Goal: Information Seeking & Learning: Check status

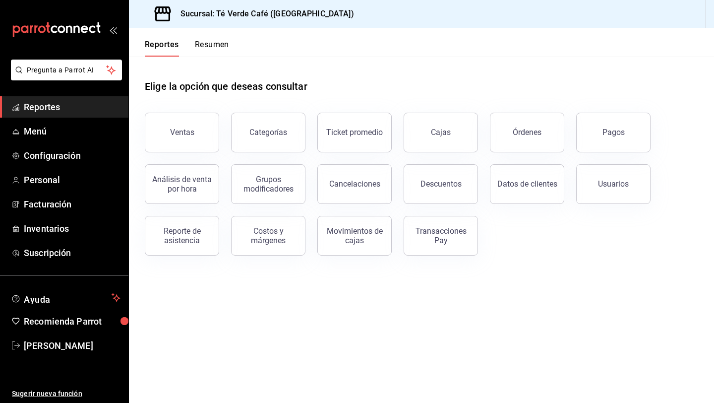
click at [531, 143] on button "Órdenes" at bounding box center [527, 133] width 74 height 40
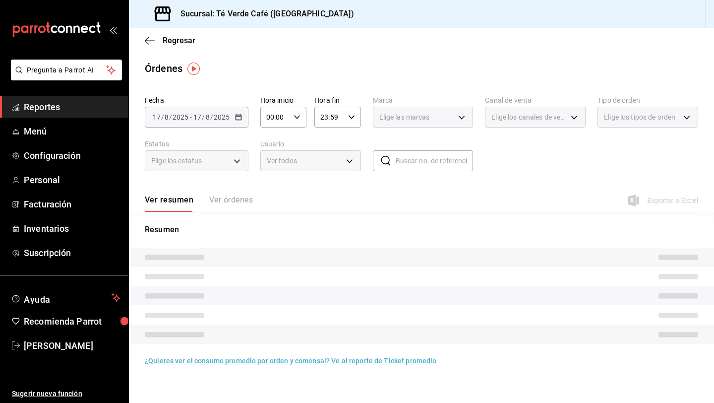
scroll to position [11173, 0]
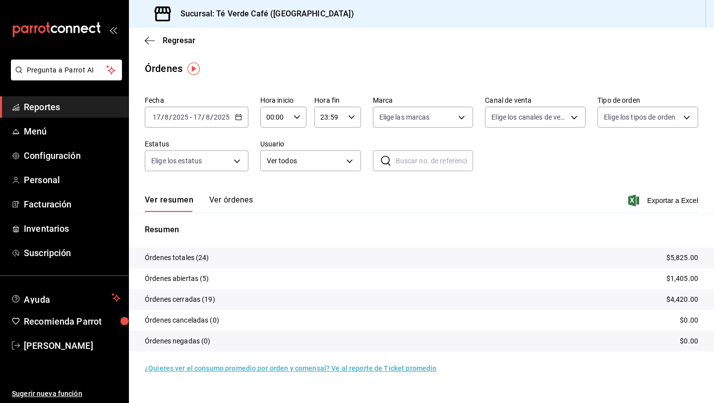
click at [50, 109] on span "Reportes" at bounding box center [72, 106] width 97 height 13
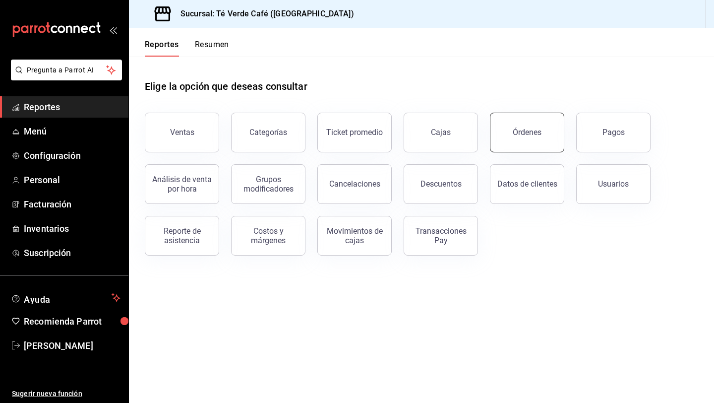
click at [523, 126] on button "Órdenes" at bounding box center [527, 133] width 74 height 40
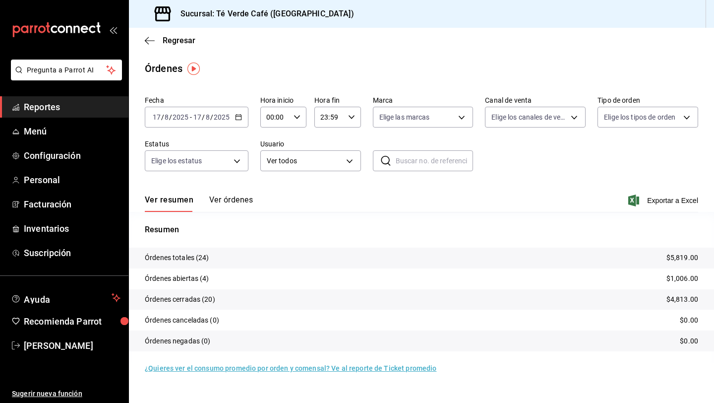
click at [216, 200] on button "Ver órdenes" at bounding box center [231, 203] width 44 height 17
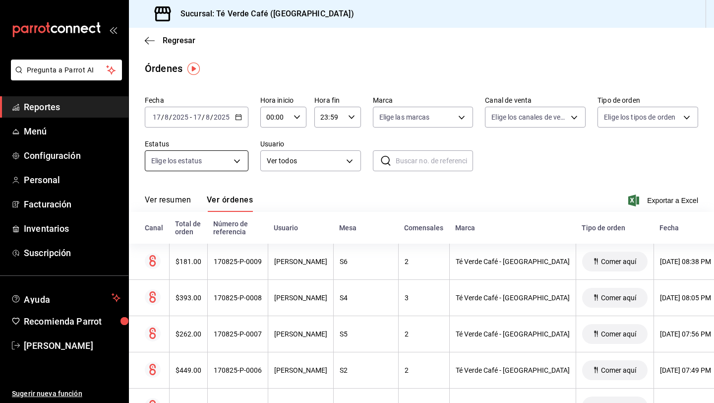
click at [232, 164] on body "Pregunta a Parrot AI Reportes Menú Configuración Personal Facturación Inventari…" at bounding box center [357, 201] width 714 height 403
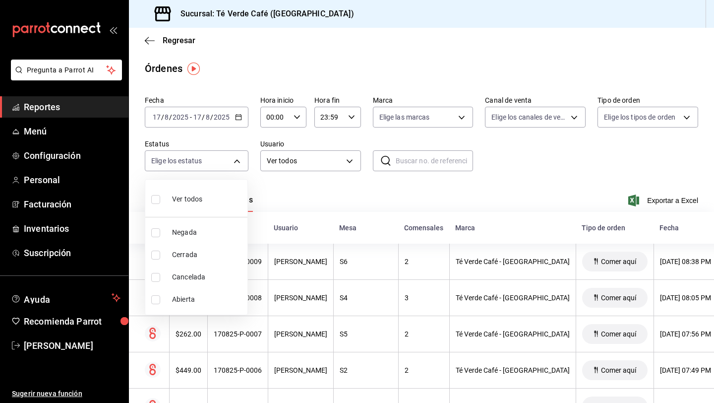
click at [156, 297] on input "checkbox" at bounding box center [155, 299] width 9 height 9
checkbox input "true"
type input "OPEN"
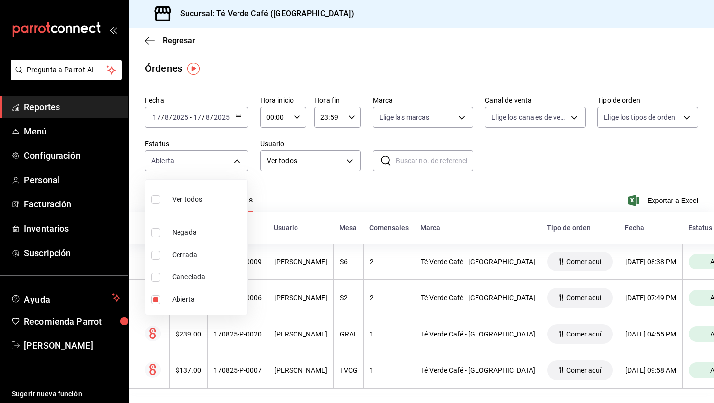
click at [355, 198] on div at bounding box center [357, 201] width 714 height 403
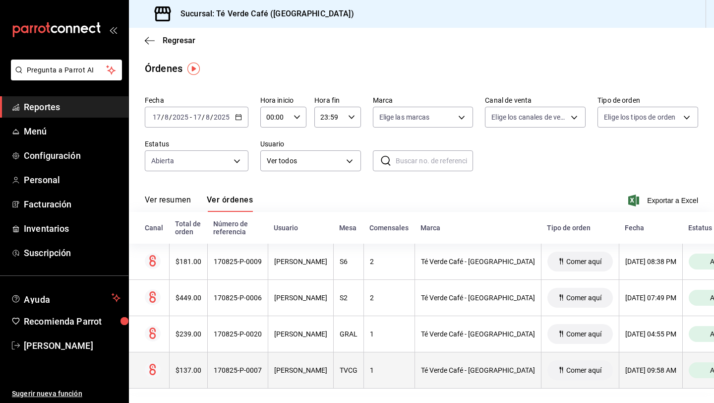
click at [238, 371] on div "170825-P-0007" at bounding box center [238, 370] width 48 height 8
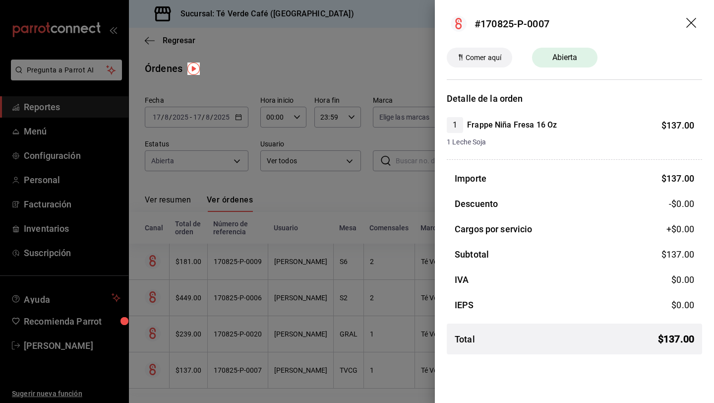
click at [693, 24] on icon "drag" at bounding box center [691, 23] width 10 height 10
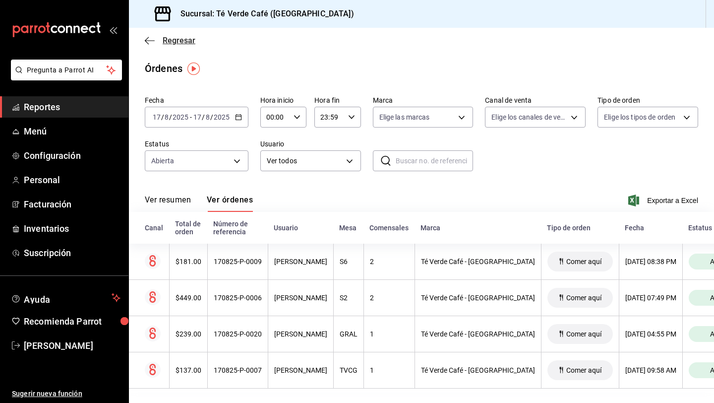
click at [149, 41] on icon "button" at bounding box center [150, 40] width 10 height 9
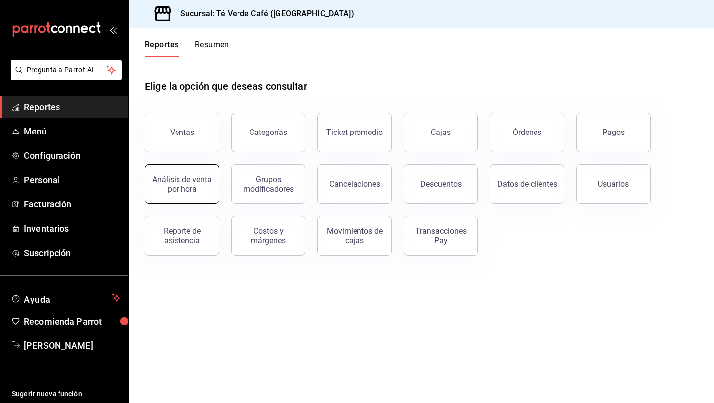
click at [183, 195] on button "Análisis de venta por hora" at bounding box center [182, 184] width 74 height 40
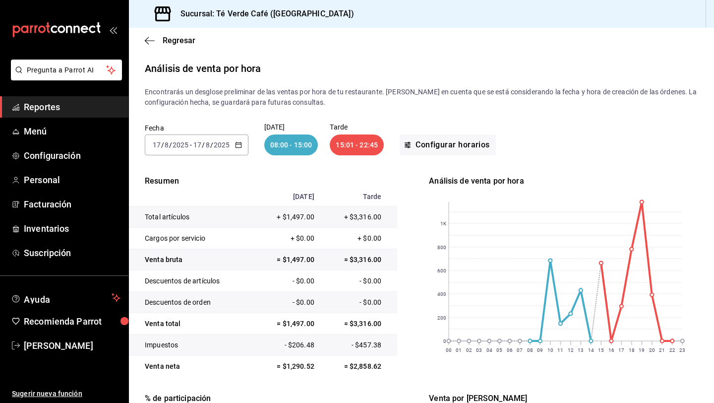
scroll to position [103, 0]
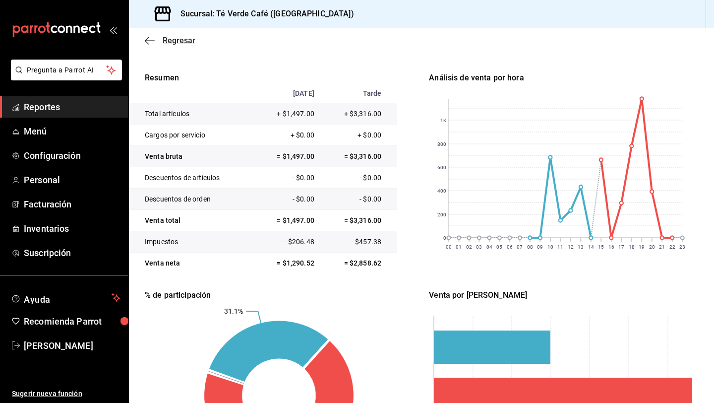
click at [148, 39] on icon "button" at bounding box center [150, 40] width 10 height 9
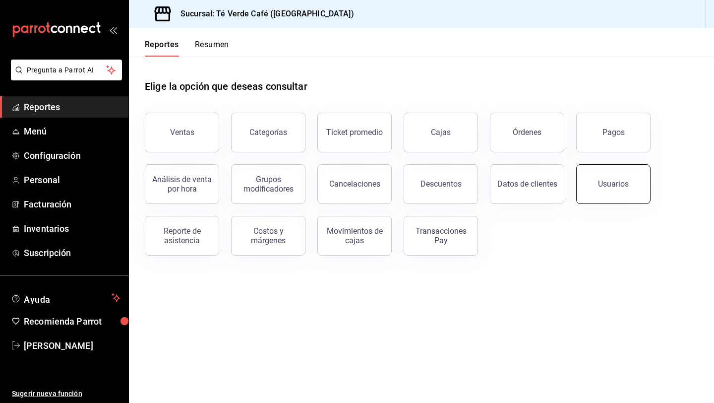
click at [599, 177] on button "Usuarios" at bounding box center [613, 184] width 74 height 40
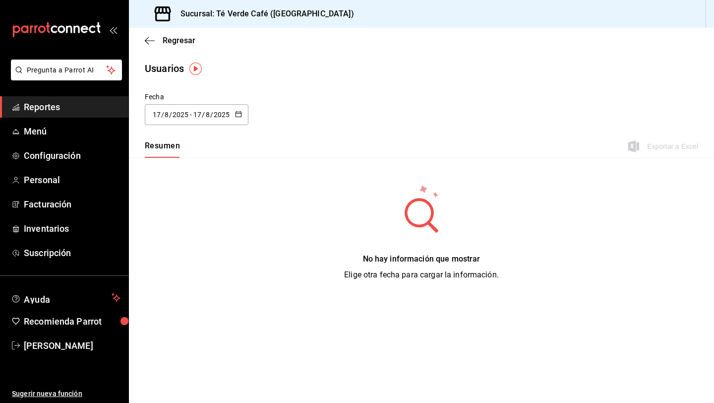
click at [237, 115] on icon "button" at bounding box center [238, 114] width 7 height 7
click at [185, 253] on li "Rango de fechas" at bounding box center [192, 257] width 94 height 22
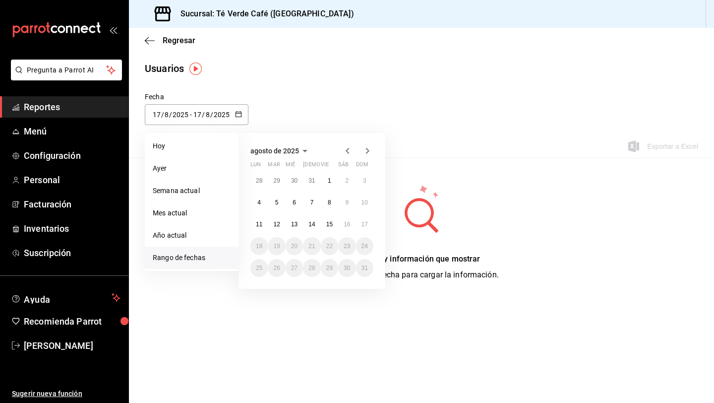
click at [353, 151] on icon "button" at bounding box center [348, 151] width 12 height 12
click at [312, 185] on button "1" at bounding box center [311, 181] width 17 height 18
click at [366, 153] on icon "button" at bounding box center [367, 151] width 3 height 6
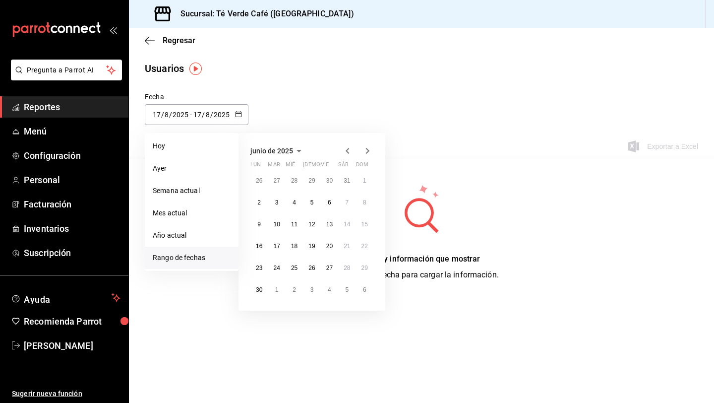
click at [366, 153] on icon "button" at bounding box center [367, 151] width 3 height 6
click at [332, 224] on abbr "15" at bounding box center [329, 224] width 6 height 7
type input "2025-05-01"
type input "1"
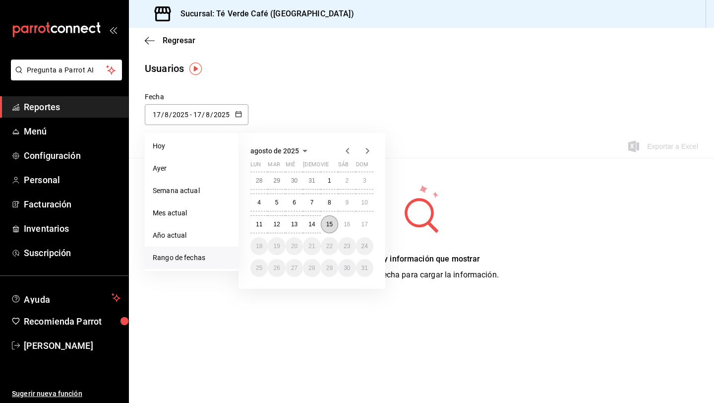
type input "5"
type input "[DATE]"
type input "15"
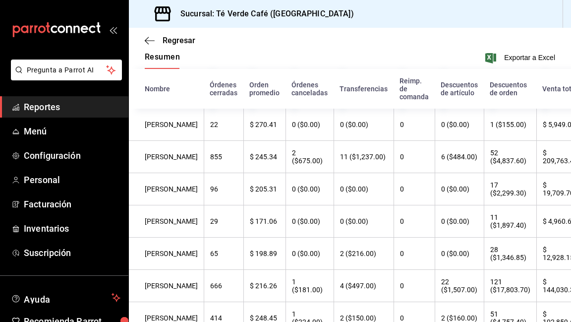
scroll to position [11173, 0]
click at [484, 182] on th "17 ($2,299.30)" at bounding box center [510, 189] width 53 height 32
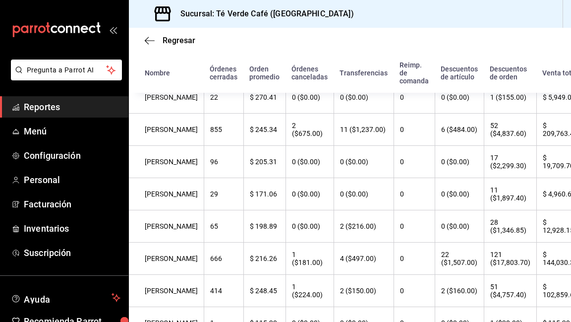
scroll to position [176, 0]
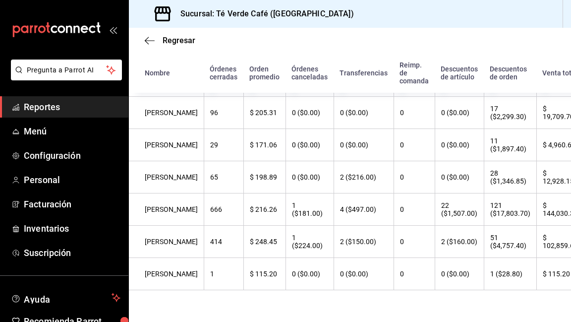
click at [51, 105] on span "Reportes" at bounding box center [72, 106] width 97 height 13
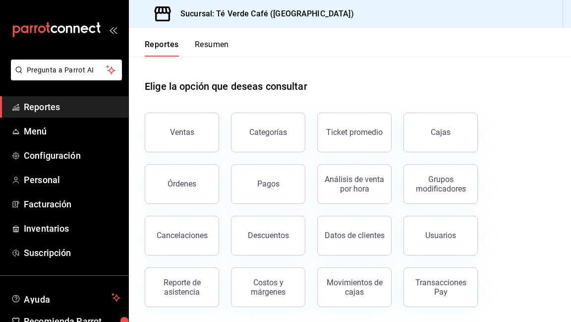
scroll to position [0, 0]
click at [370, 192] on button "Análisis de venta por hora" at bounding box center [354, 184] width 74 height 40
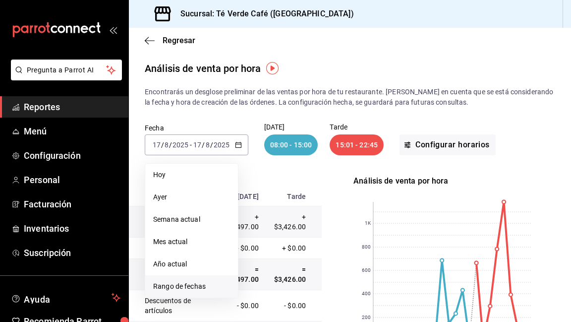
click at [184, 285] on span "Rango de fechas" at bounding box center [191, 286] width 77 height 10
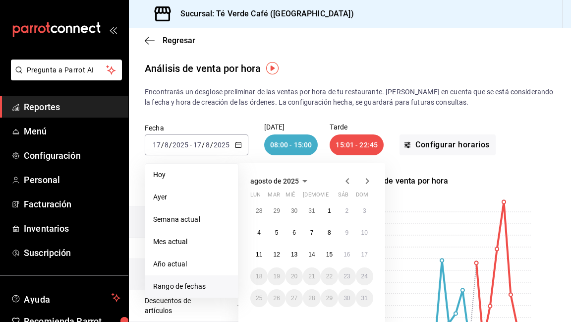
click at [347, 185] on icon "button" at bounding box center [348, 181] width 12 height 12
click at [311, 212] on abbr "1" at bounding box center [311, 210] width 3 height 7
click at [367, 182] on icon "button" at bounding box center [367, 181] width 3 height 6
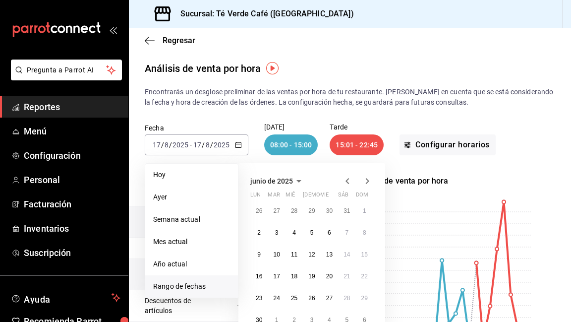
click at [367, 182] on icon "button" at bounding box center [367, 181] width 3 height 6
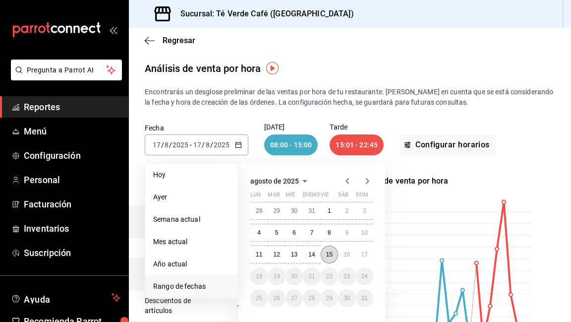
click at [331, 258] on button "15" at bounding box center [329, 254] width 17 height 18
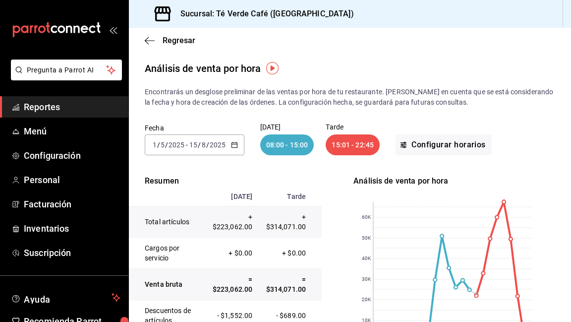
click at [51, 109] on span "Reportes" at bounding box center [72, 106] width 97 height 13
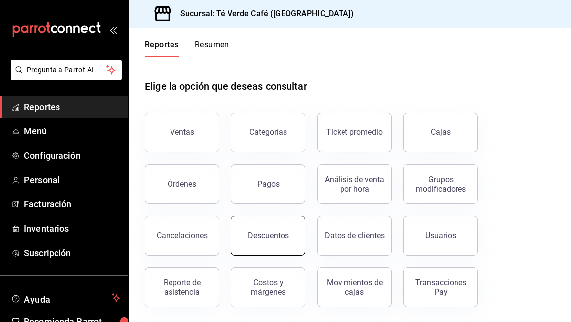
scroll to position [0, 0]
click at [448, 237] on div "Usuarios" at bounding box center [440, 234] width 31 height 9
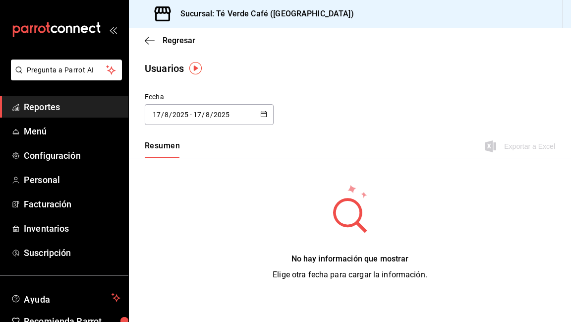
click at [261, 113] on \(Stroke\) "button" at bounding box center [263, 113] width 5 height 0
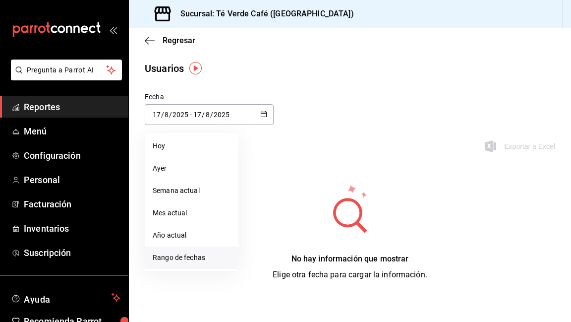
click at [184, 255] on li "Rango de fechas" at bounding box center [192, 257] width 94 height 22
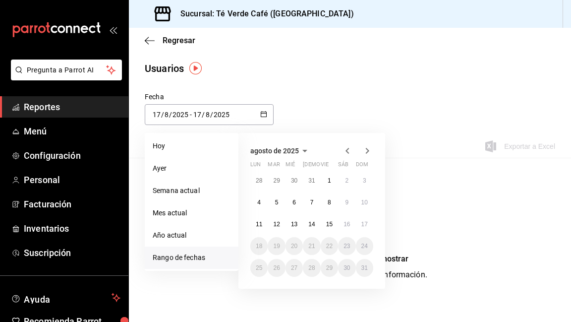
click at [348, 150] on icon "button" at bounding box center [348, 151] width 12 height 12
click at [308, 181] on button "1" at bounding box center [311, 181] width 17 height 18
click at [367, 149] on icon "button" at bounding box center [367, 151] width 3 height 6
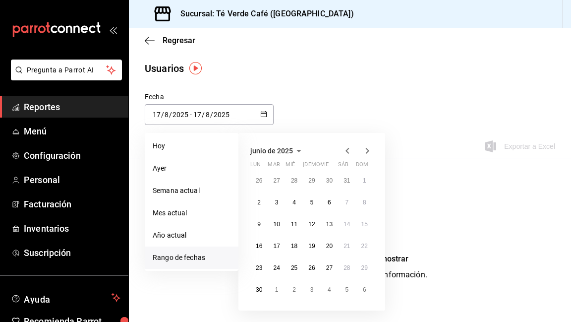
click at [367, 149] on icon "button" at bounding box center [367, 151] width 3 height 6
click at [329, 224] on abbr "15" at bounding box center [329, 224] width 6 height 7
type input "2025-05-01"
type input "1"
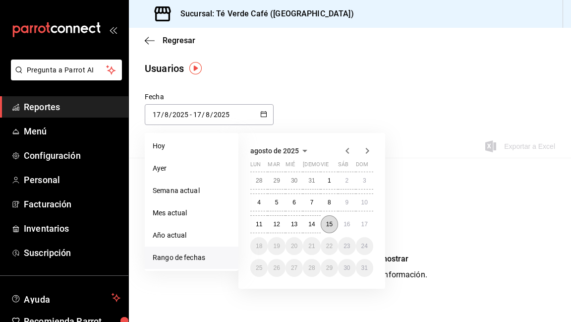
type input "5"
type input "[DATE]"
type input "15"
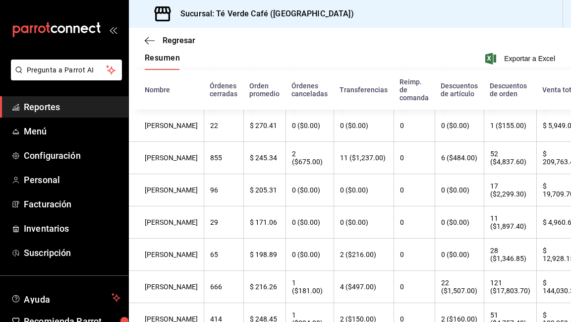
scroll to position [119, 0]
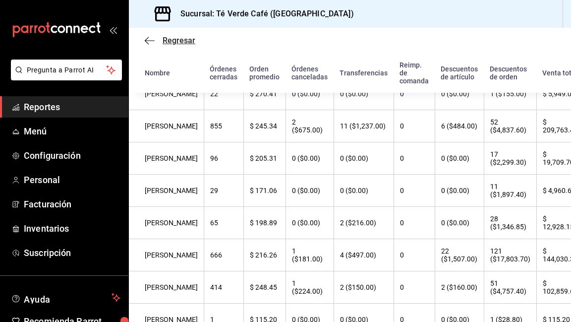
click at [149, 40] on icon "button" at bounding box center [150, 40] width 10 height 9
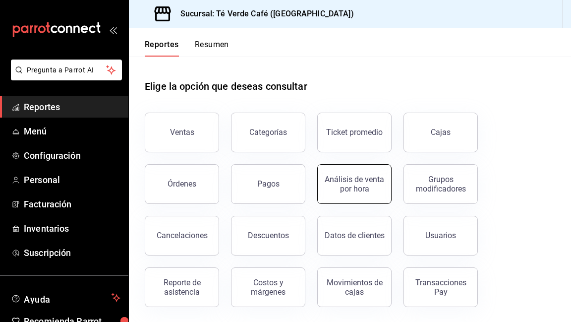
click at [369, 193] on button "Análisis de venta por hora" at bounding box center [354, 184] width 74 height 40
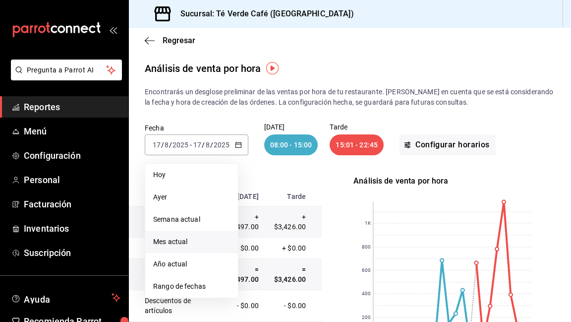
click at [183, 237] on span "Mes actual" at bounding box center [191, 242] width 77 height 10
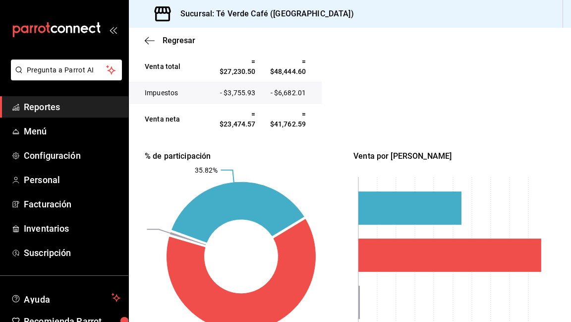
scroll to position [371, 0]
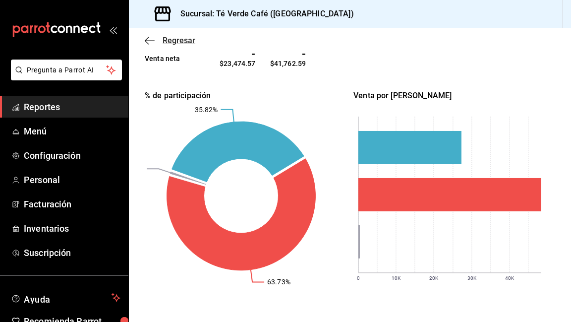
click at [148, 42] on icon "button" at bounding box center [150, 40] width 10 height 9
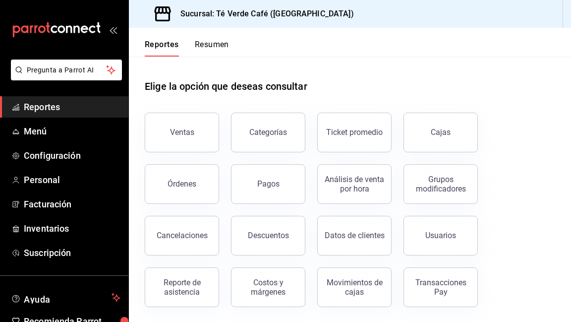
scroll to position [0, 0]
click at [370, 132] on div "Ticket promedio" at bounding box center [354, 131] width 57 height 9
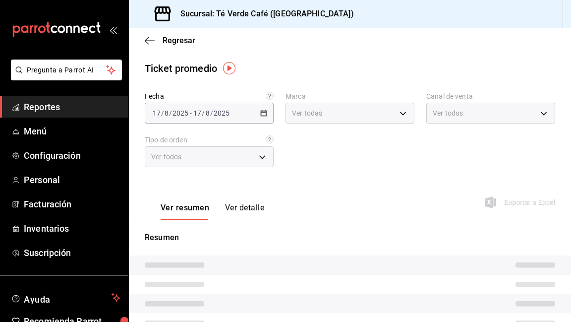
type input "758a6f1e-0dac-4099-973a-2f8b6b85c5fc"
type input "PARROT,UBER_EATS,RAPPI,DIDI_FOOD,ONLINE"
type input "2bf1a7ce-f1e6-4562-8861-fac63f4eac4b,7e6b721f-2569-450f-b61a-d8dacd7c23f4,46e30…"
click at [257, 115] on div "2025-08-17 17 / 8 / 2025 - 2025-08-17 17 / 8 / 2025" at bounding box center [209, 113] width 129 height 21
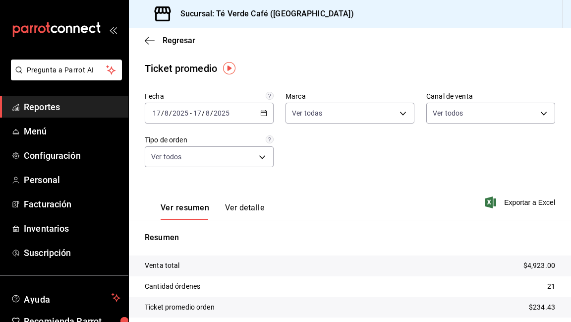
click at [260, 115] on div "2025-08-17 17 / 8 / 2025 - 2025-08-17 17 / 8 / 2025" at bounding box center [209, 113] width 129 height 21
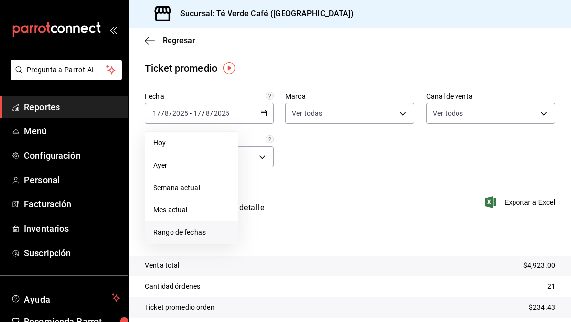
click at [195, 232] on span "Rango de fechas" at bounding box center [191, 232] width 77 height 10
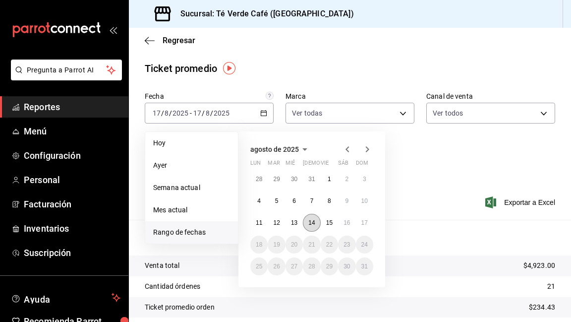
click at [308, 216] on button "14" at bounding box center [311, 223] width 17 height 18
click at [368, 222] on button "17" at bounding box center [364, 223] width 17 height 18
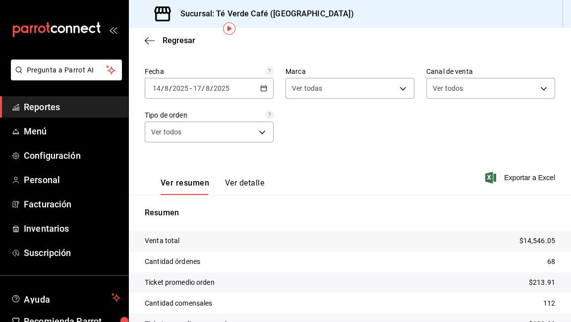
scroll to position [8, 0]
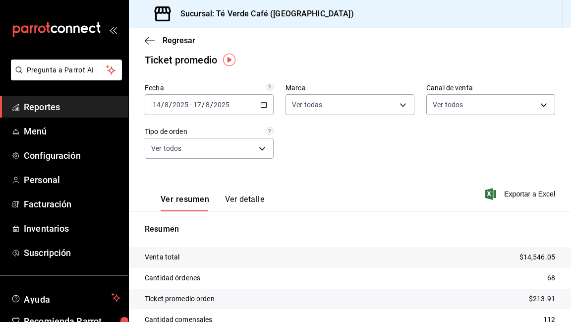
click at [263, 104] on \(Stroke\) "button" at bounding box center [263, 104] width 5 height 0
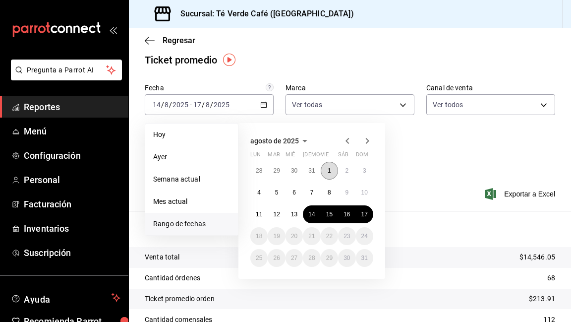
click at [330, 173] on abbr "1" at bounding box center [329, 170] width 3 height 7
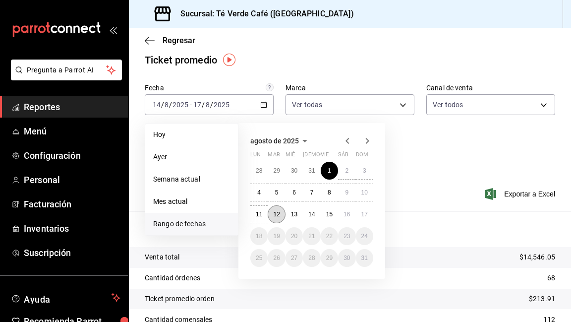
click at [282, 214] on button "12" at bounding box center [276, 214] width 17 height 18
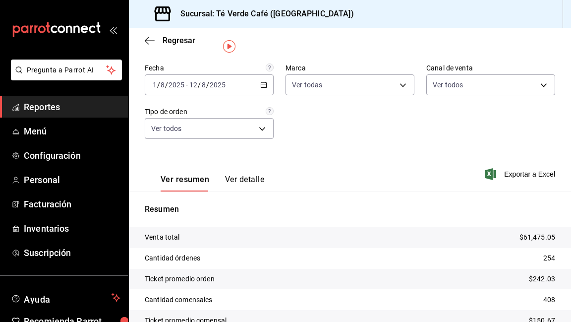
scroll to position [22, 0]
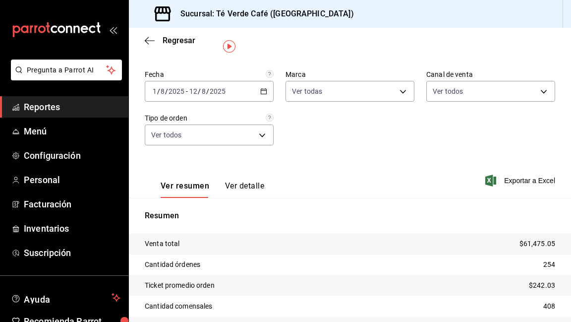
click at [264, 95] on div "2025-08-01 1 / 8 / 2025 - 2025-08-12 12 / 8 / 2025" at bounding box center [209, 91] width 129 height 21
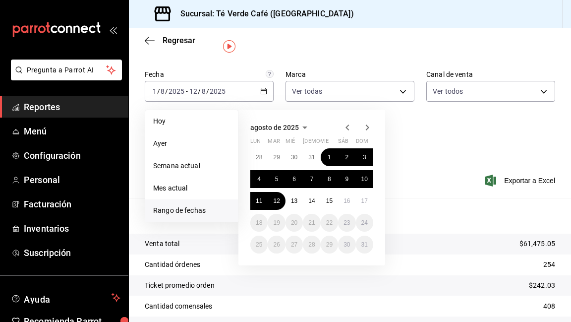
click at [445, 113] on div "Fecha 2025-08-01 1 / 8 / 2025 - 2025-08-12 12 / 8 / 2025 Hoy Ayer Semana actual…" at bounding box center [350, 113] width 411 height 87
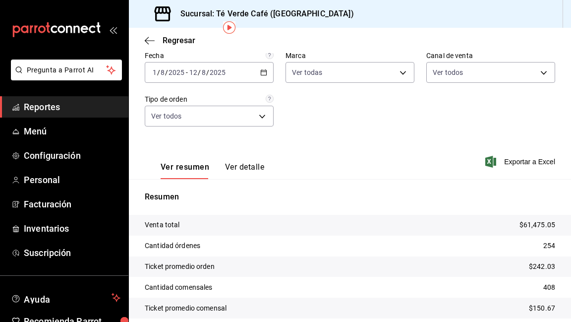
scroll to position [42, 0]
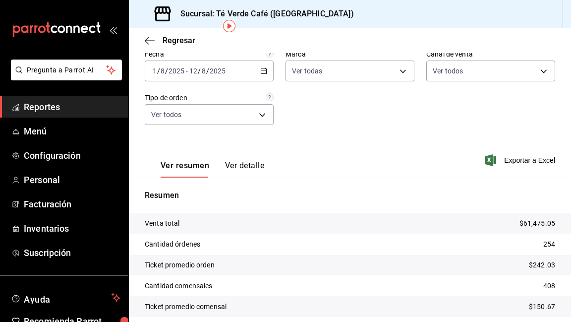
click at [258, 169] on button "Ver detalle" at bounding box center [244, 169] width 39 height 17
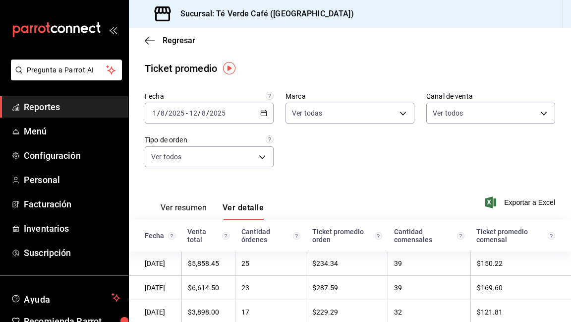
click at [262, 116] on icon "button" at bounding box center [263, 113] width 7 height 7
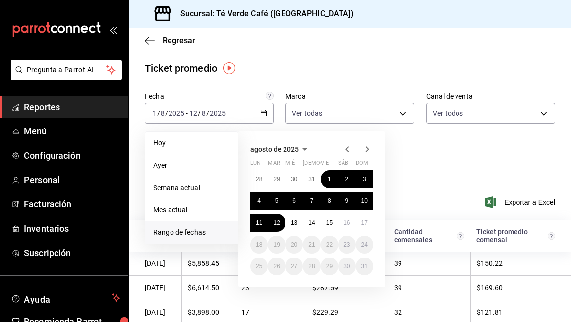
click at [348, 153] on icon "button" at bounding box center [348, 149] width 12 height 12
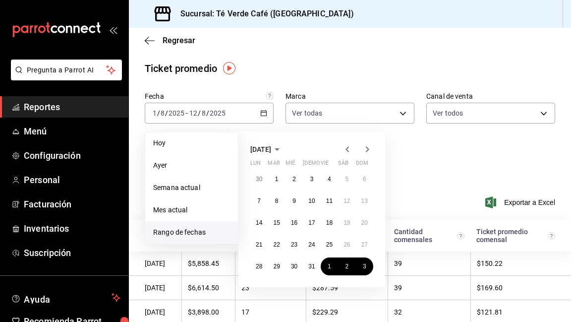
click at [348, 153] on icon "button" at bounding box center [348, 149] width 12 height 12
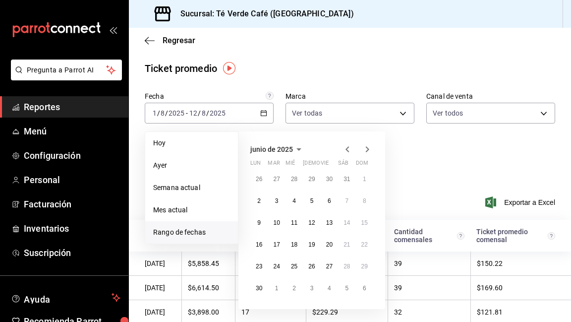
click at [348, 153] on icon "button" at bounding box center [348, 149] width 12 height 12
click at [315, 179] on button "1" at bounding box center [311, 179] width 17 height 18
click at [331, 267] on abbr "30" at bounding box center [329, 266] width 6 height 7
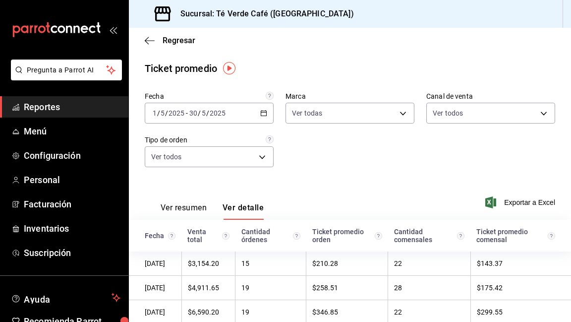
click at [198, 210] on button "Ver resumen" at bounding box center [184, 211] width 46 height 17
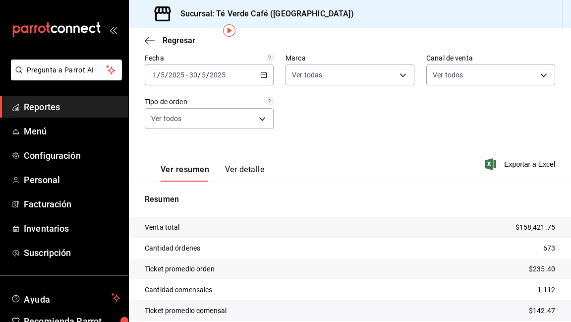
scroll to position [38, 0]
click at [266, 76] on icon "button" at bounding box center [263, 75] width 7 height 7
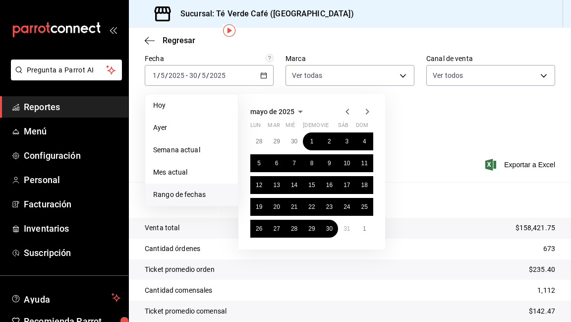
click at [367, 111] on icon "button" at bounding box center [367, 112] width 12 height 12
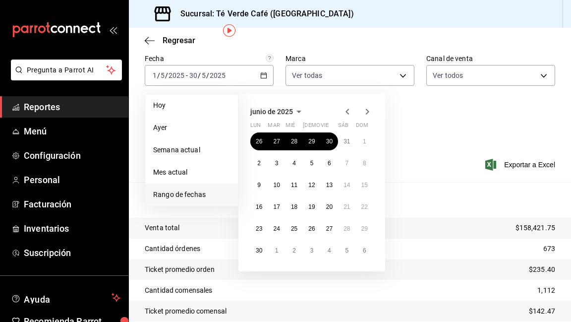
click at [367, 111] on icon "button" at bounding box center [367, 112] width 12 height 12
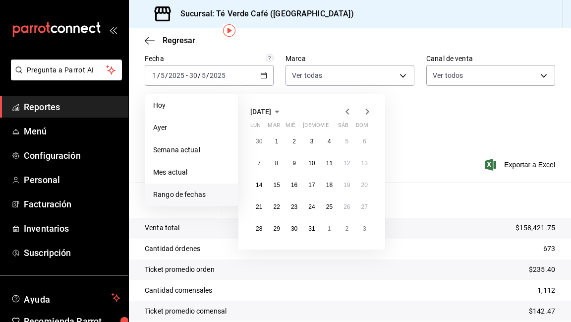
click at [367, 111] on icon "button" at bounding box center [367, 112] width 12 height 12
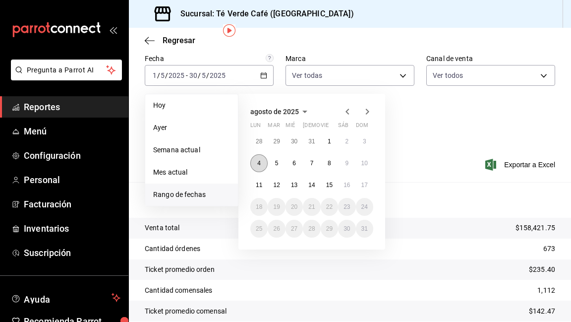
click at [263, 163] on button "4" at bounding box center [258, 163] width 17 height 18
click at [369, 161] on button "10" at bounding box center [364, 163] width 17 height 18
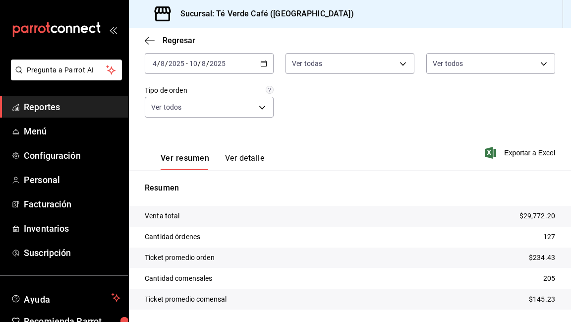
scroll to position [48, 0]
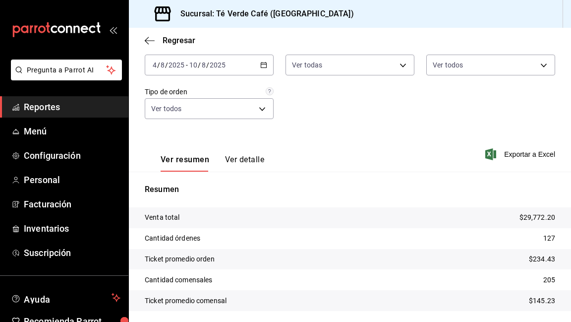
click at [268, 66] on div "2025-08-04 4 / 8 / 2025 - 2025-08-10 10 / 8 / 2025" at bounding box center [209, 65] width 129 height 21
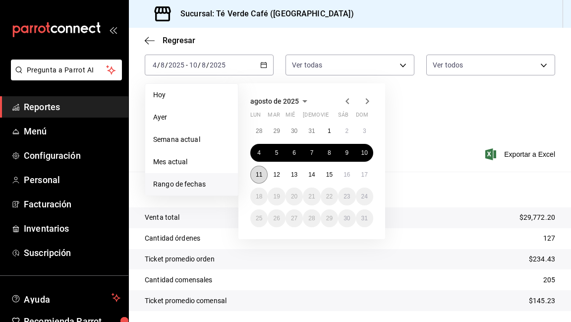
click at [265, 178] on button "11" at bounding box center [258, 175] width 17 height 18
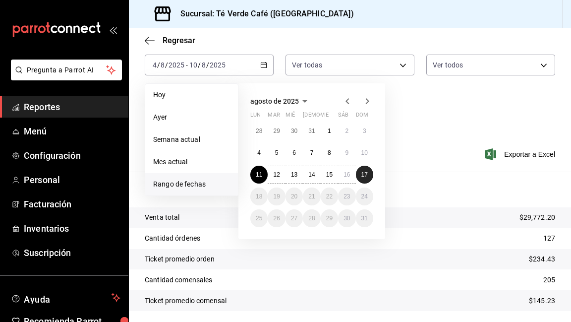
click at [365, 175] on abbr "17" at bounding box center [364, 174] width 6 height 7
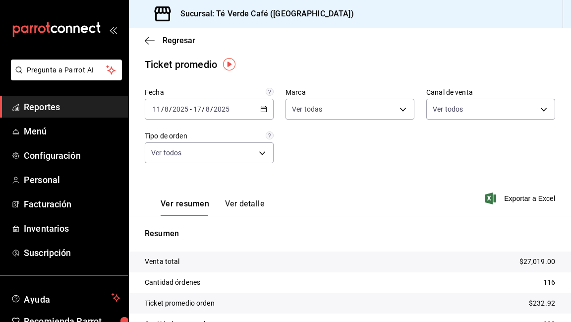
scroll to position [0, 0]
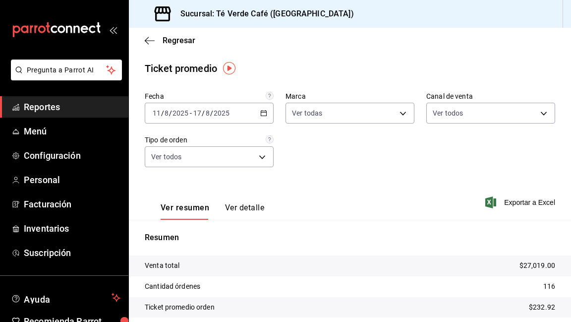
click at [267, 109] on div "2025-08-11 11 / 8 / 2025 - 2025-08-17 17 / 8 / 2025" at bounding box center [209, 113] width 129 height 21
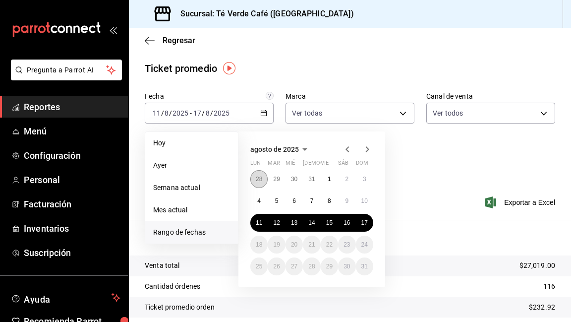
click at [264, 178] on button "28" at bounding box center [258, 179] width 17 height 18
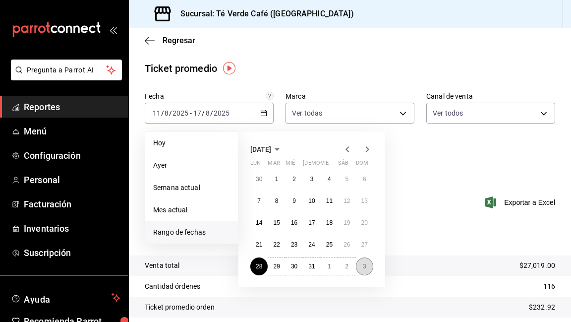
click at [362, 262] on button "3" at bounding box center [364, 266] width 17 height 18
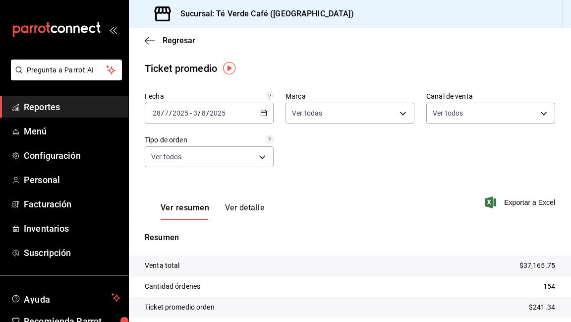
click at [267, 116] on div "2025-07-28 28 / 7 / 2025 - 2025-08-03 3 / 8 / 2025" at bounding box center [209, 113] width 129 height 21
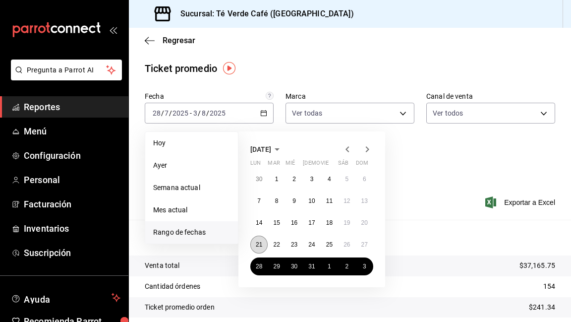
click at [259, 245] on abbr "21" at bounding box center [259, 244] width 6 height 7
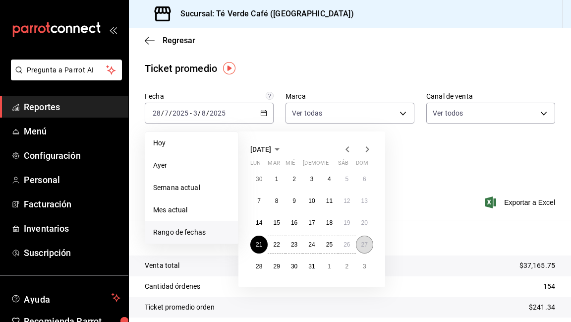
click at [368, 242] on button "27" at bounding box center [364, 245] width 17 height 18
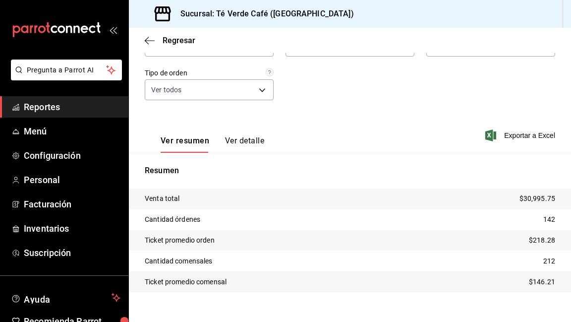
scroll to position [8, 0]
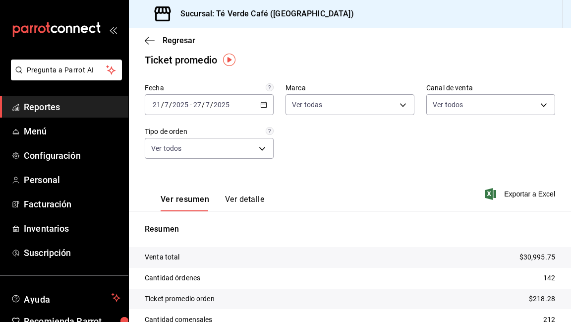
click at [268, 103] on div "2025-07-21 21 / 7 / 2025 - 2025-07-27 27 / 7 / 2025" at bounding box center [209, 104] width 129 height 21
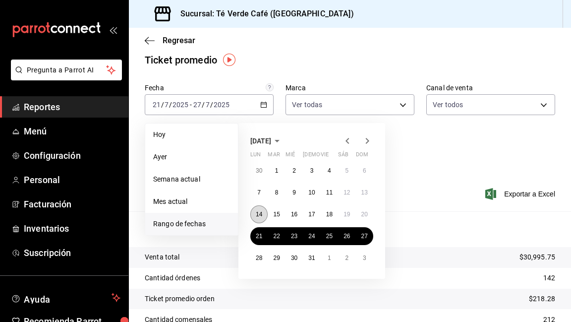
click at [256, 209] on button "14" at bounding box center [258, 214] width 17 height 18
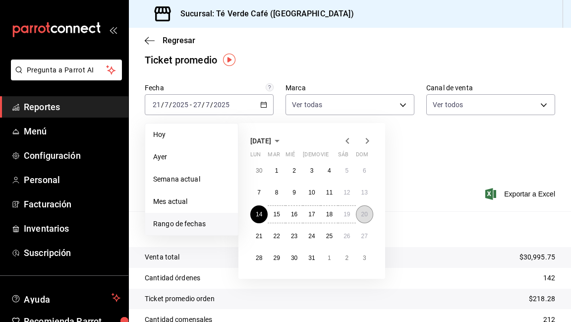
click at [365, 215] on abbr "20" at bounding box center [364, 214] width 6 height 7
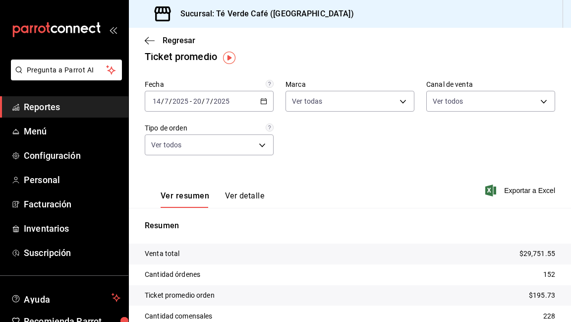
scroll to position [10, 0]
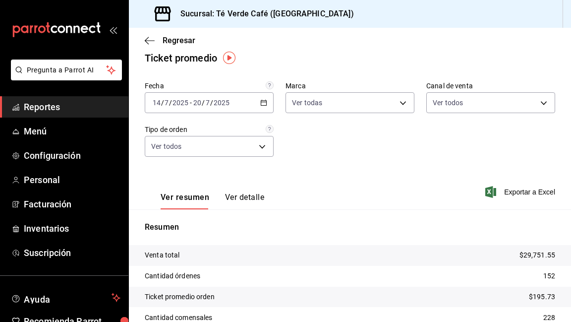
click at [268, 107] on div "2025-07-14 14 / 7 / 2025 - 2025-07-20 20 / 7 / 2025" at bounding box center [209, 102] width 129 height 21
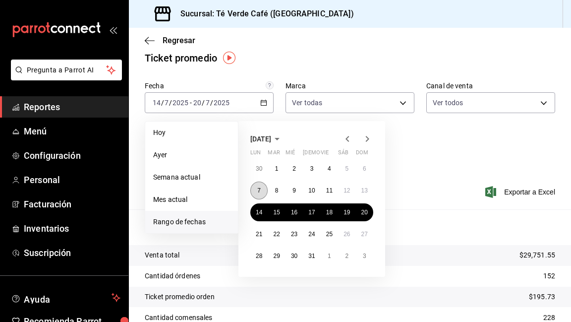
click at [259, 183] on button "7" at bounding box center [258, 190] width 17 height 18
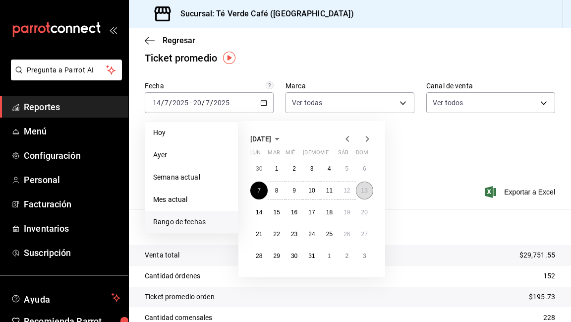
click at [362, 192] on abbr "13" at bounding box center [364, 190] width 6 height 7
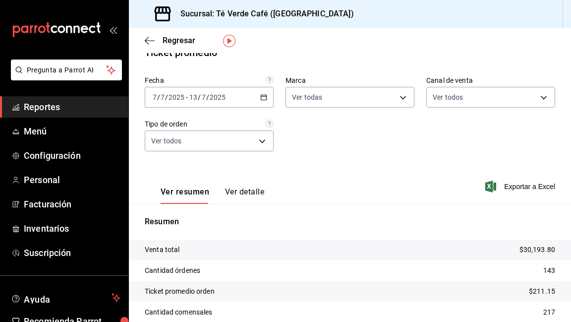
scroll to position [8, 0]
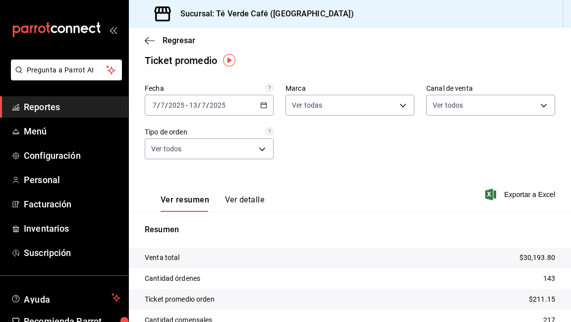
click at [265, 105] on icon "button" at bounding box center [263, 105] width 7 height 7
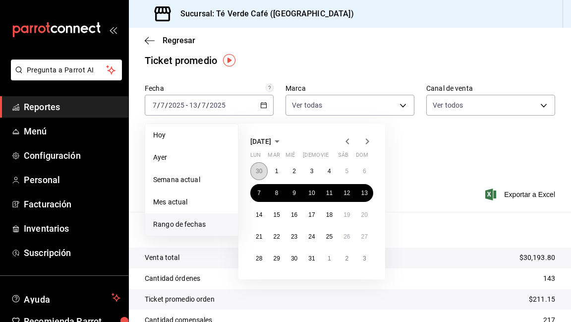
click at [264, 169] on button "30" at bounding box center [258, 171] width 17 height 18
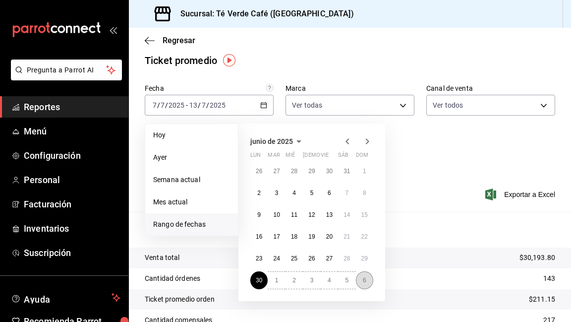
click at [365, 278] on abbr "6" at bounding box center [364, 280] width 3 height 7
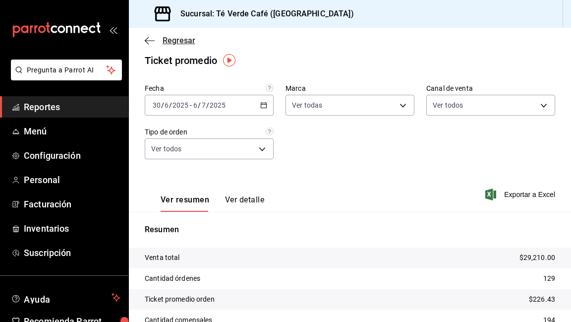
click at [145, 41] on icon "button" at bounding box center [150, 40] width 10 height 9
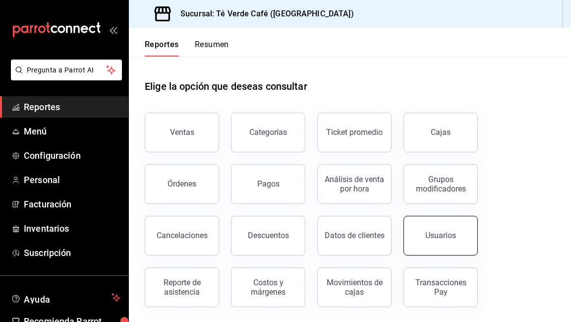
click at [438, 244] on button "Usuarios" at bounding box center [441, 236] width 74 height 40
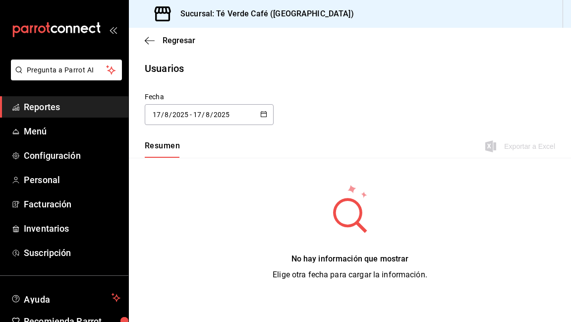
click at [262, 113] on \(Stroke\) "button" at bounding box center [263, 113] width 5 height 0
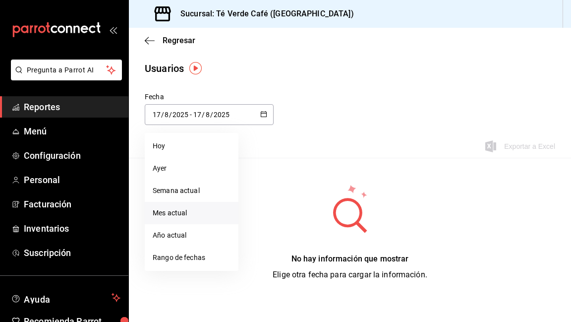
click at [184, 219] on li "Mes actual" at bounding box center [192, 213] width 94 height 22
type input "[DATE]"
type input "1"
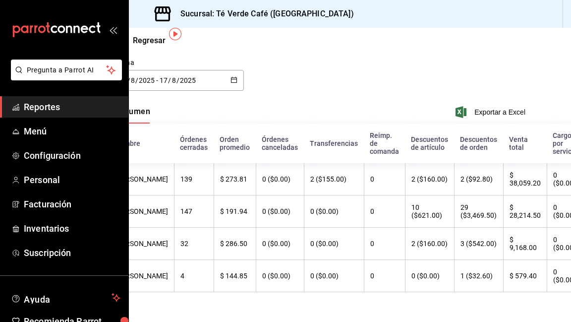
scroll to position [34, 0]
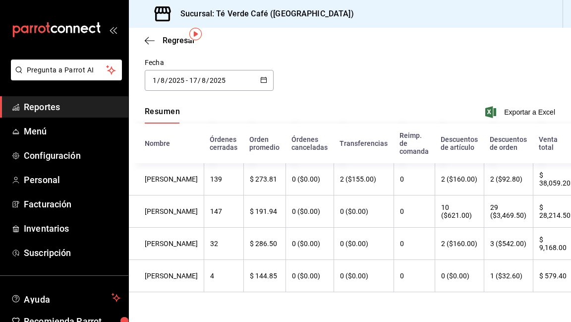
click at [259, 80] on div "2025-08-01 1 / 8 / 2025 - 2025-08-17 17 / 8 / 2025" at bounding box center [209, 80] width 129 height 21
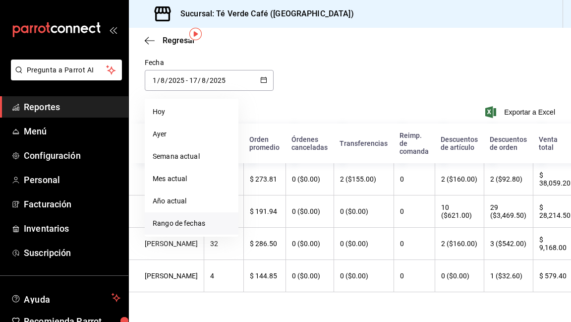
click at [190, 219] on li "Rango de fechas" at bounding box center [192, 223] width 94 height 22
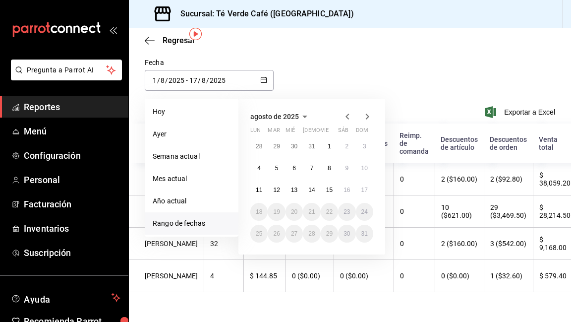
click at [350, 120] on icon "button" at bounding box center [348, 117] width 12 height 12
click at [257, 151] on button "30" at bounding box center [258, 146] width 17 height 18
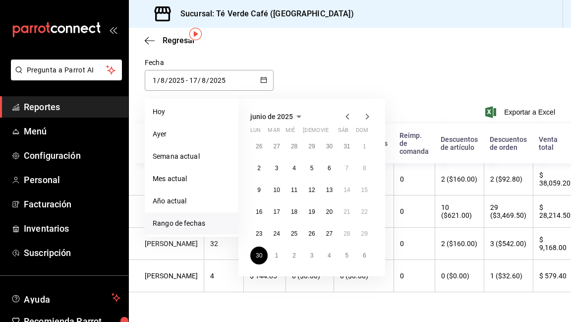
click at [369, 115] on icon "button" at bounding box center [367, 117] width 12 height 12
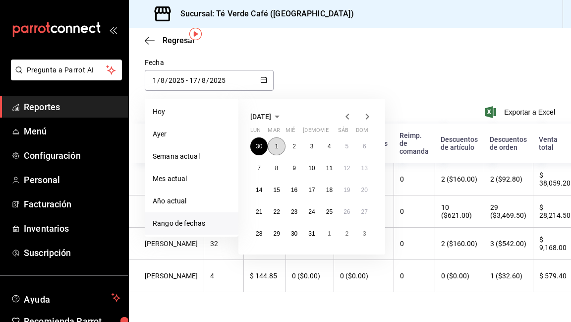
click at [280, 144] on button "1" at bounding box center [276, 146] width 17 height 18
type input "2025-06-30"
type input "30"
type input "6"
type input "2025-07-01"
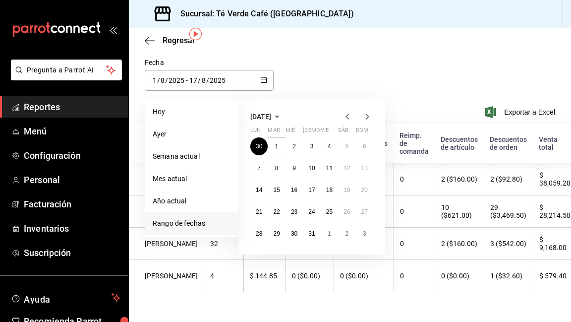
type input "1"
type input "7"
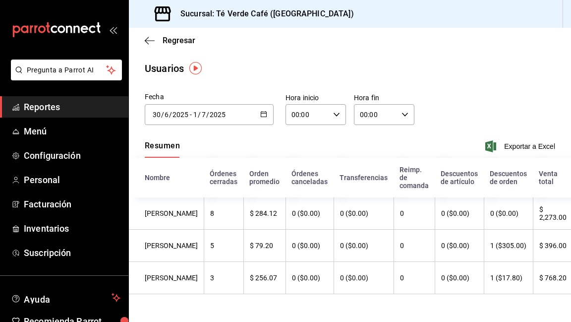
click at [267, 111] on div "2025-06-30 30 / 6 / 2025 - 2025-07-01 1 / 7 / 2025" at bounding box center [209, 114] width 129 height 21
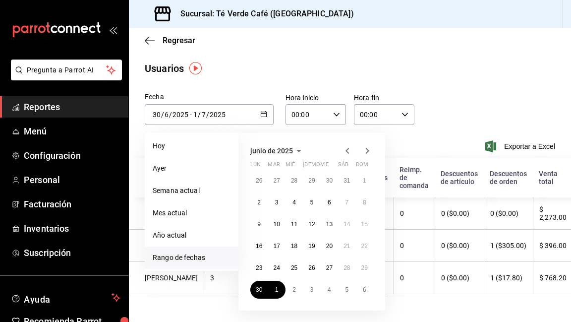
click at [364, 152] on icon "button" at bounding box center [367, 151] width 12 height 12
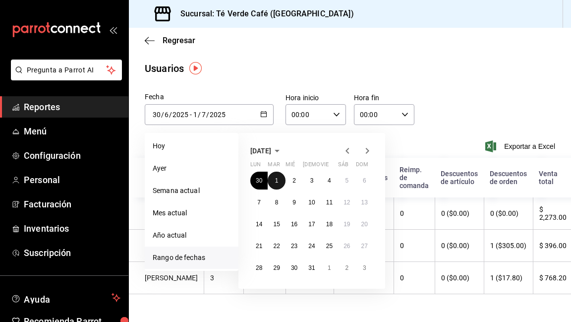
click at [281, 180] on button "1" at bounding box center [276, 181] width 17 height 18
click at [312, 270] on abbr "31" at bounding box center [311, 267] width 6 height 7
type input "2025-07-01"
type input "1"
type input "7"
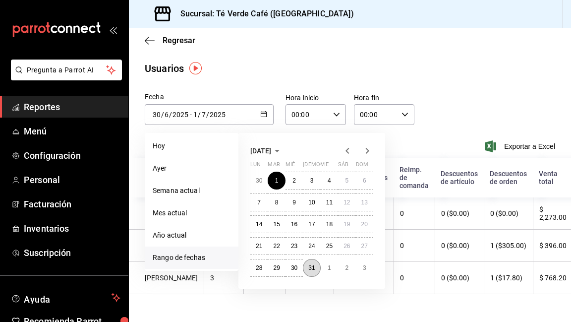
type input "2025-07-31"
type input "31"
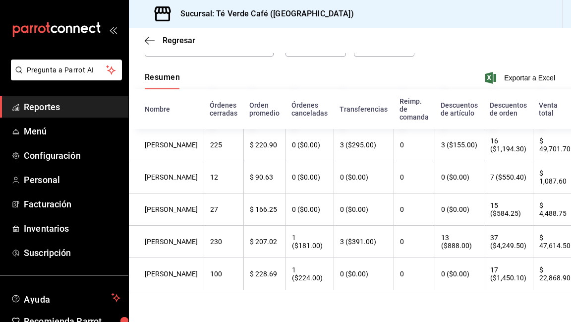
scroll to position [78, 0]
click at [154, 42] on icon "button" at bounding box center [150, 40] width 10 height 9
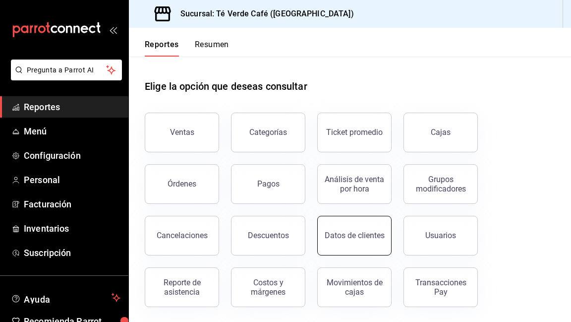
scroll to position [0, 0]
click at [452, 133] on button "Cajas" at bounding box center [441, 132] width 74 height 40
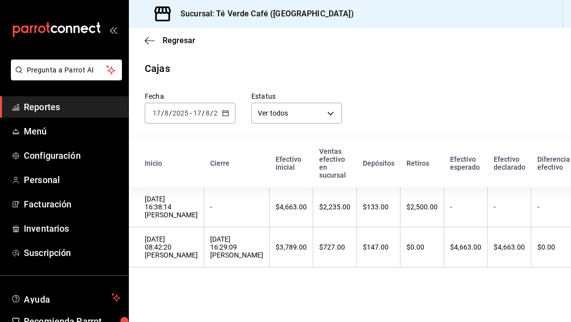
click at [61, 106] on span "Reportes" at bounding box center [72, 106] width 97 height 13
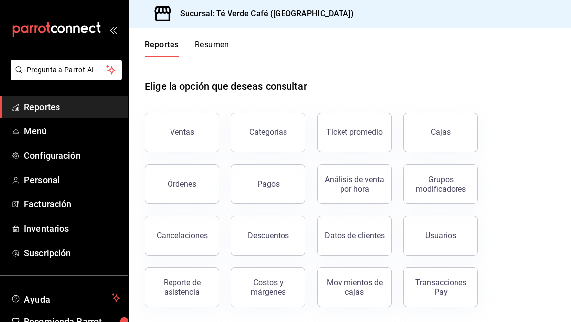
click at [213, 48] on button "Resumen" at bounding box center [212, 48] width 34 height 17
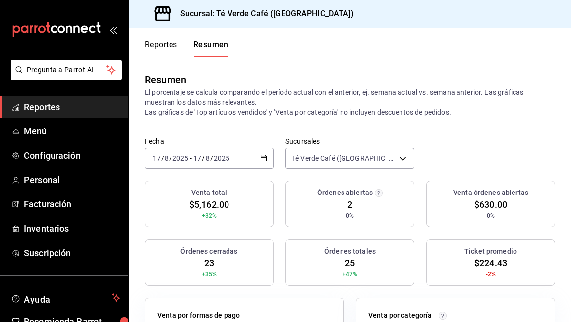
click at [167, 44] on button "Reportes" at bounding box center [161, 48] width 33 height 17
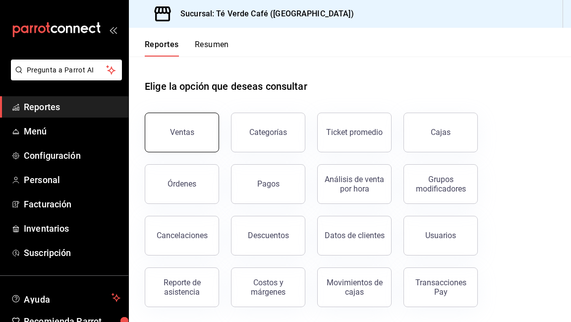
click at [202, 144] on button "Ventas" at bounding box center [182, 133] width 74 height 40
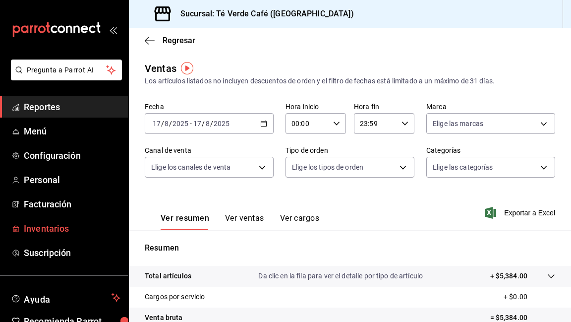
click at [56, 231] on span "Inventarios" at bounding box center [72, 228] width 97 height 13
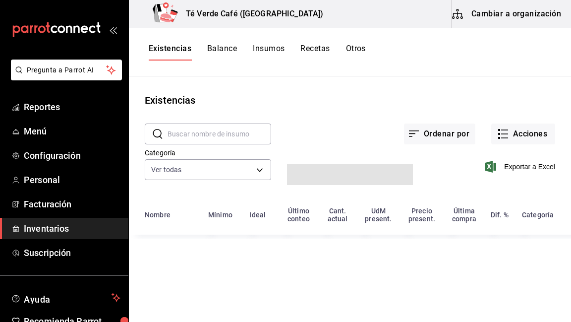
click at [206, 133] on input "text" at bounding box center [220, 134] width 104 height 20
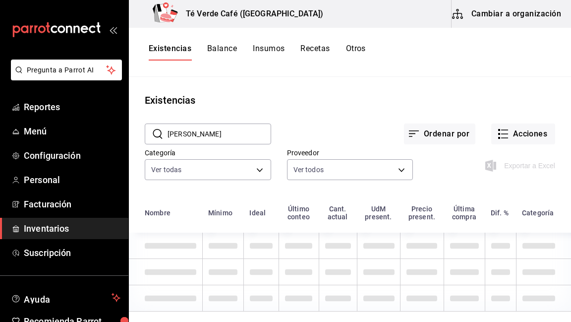
type input "focacc"
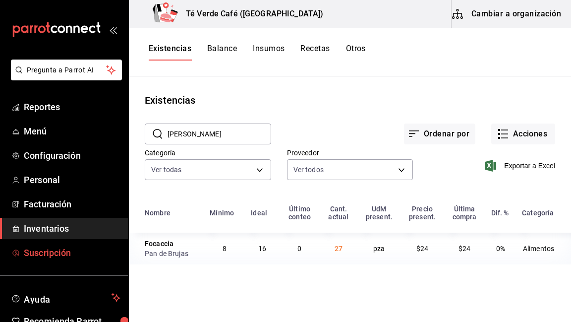
click at [65, 252] on span "Suscripción" at bounding box center [72, 252] width 97 height 13
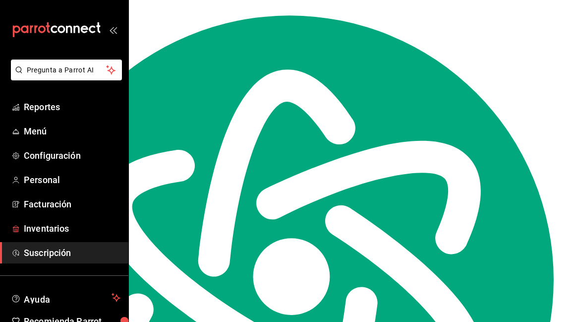
click at [58, 227] on span "Inventarios" at bounding box center [72, 228] width 97 height 13
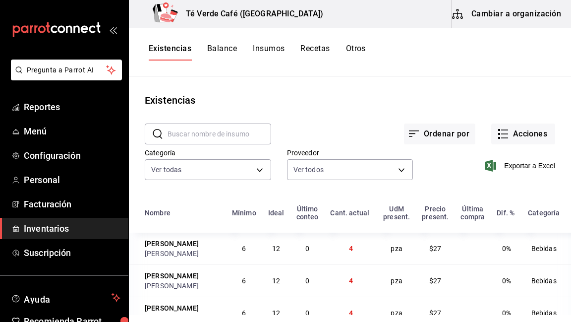
click at [240, 138] on input "text" at bounding box center [220, 134] width 104 height 20
type input "focac"
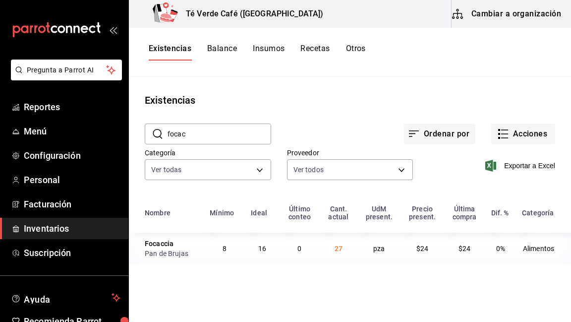
click at [192, 137] on input "focac" at bounding box center [220, 134] width 104 height 20
type textarea "focac"
click at [192, 137] on input "focac" at bounding box center [220, 134] width 104 height 20
click at [194, 141] on input "croi" at bounding box center [220, 134] width 104 height 20
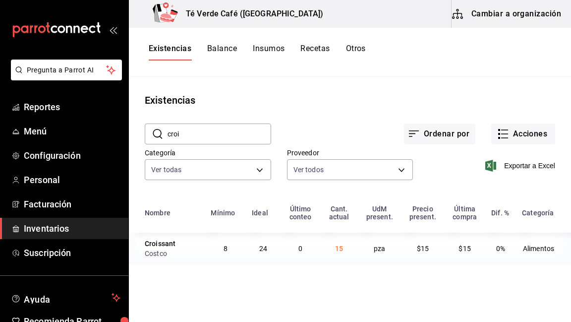
click at [194, 141] on input "croi" at bounding box center [220, 134] width 104 height 20
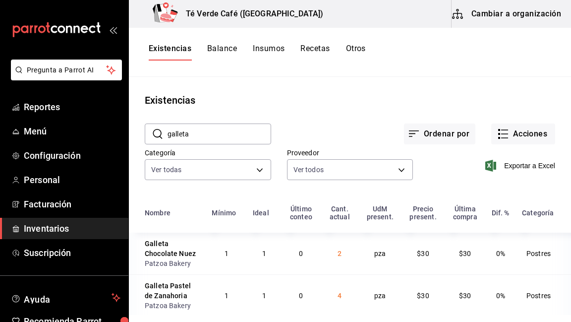
click at [205, 135] on input "galleta" at bounding box center [220, 134] width 104 height 20
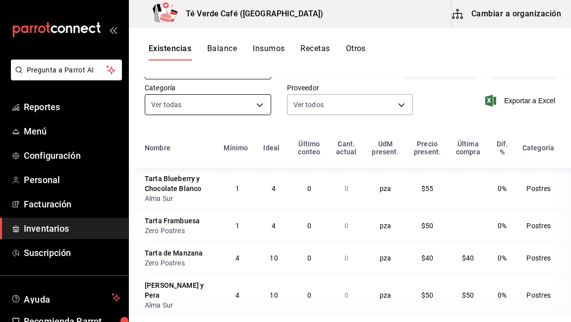
scroll to position [24, 0]
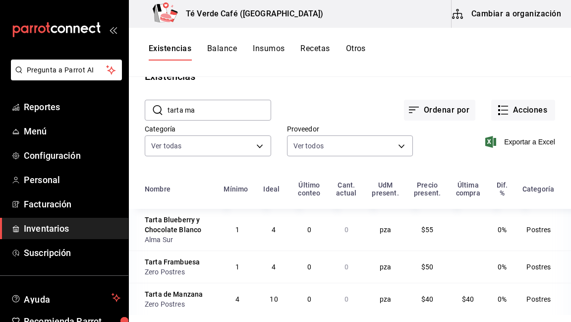
click at [207, 109] on input "tarta ma" at bounding box center [220, 110] width 104 height 20
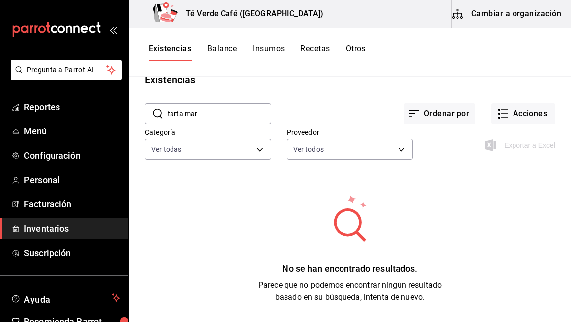
click at [207, 109] on input "tarta mar" at bounding box center [220, 114] width 104 height 20
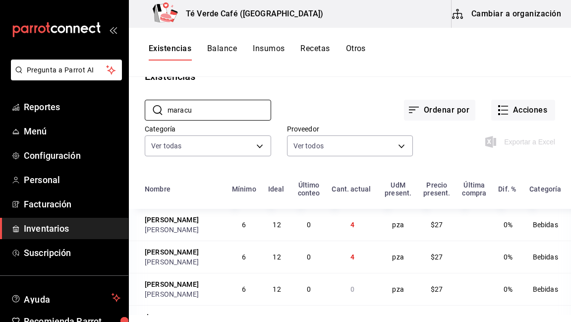
scroll to position [0, 0]
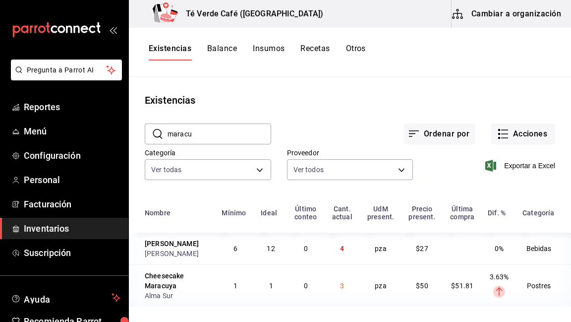
click at [203, 135] on input "maracu" at bounding box center [220, 134] width 104 height 20
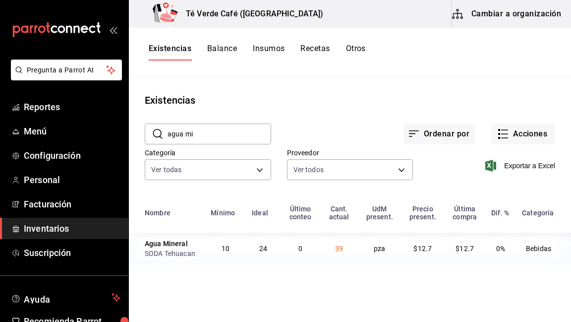
click at [189, 132] on input "agua mi" at bounding box center [220, 134] width 104 height 20
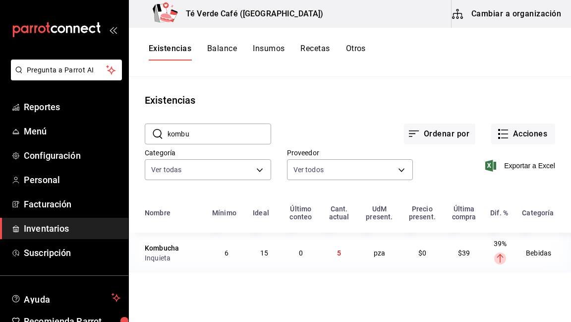
click at [198, 131] on input "kombu" at bounding box center [220, 134] width 104 height 20
click at [217, 136] on input "panque v" at bounding box center [220, 134] width 104 height 20
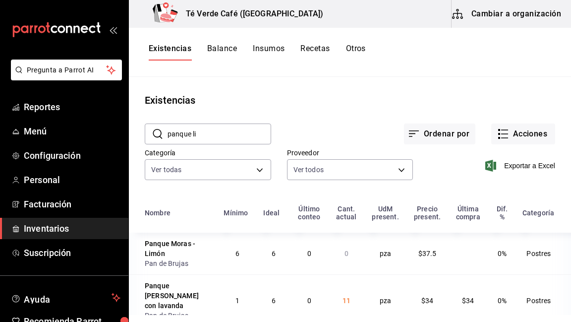
click at [186, 133] on input "panque li" at bounding box center [220, 134] width 104 height 20
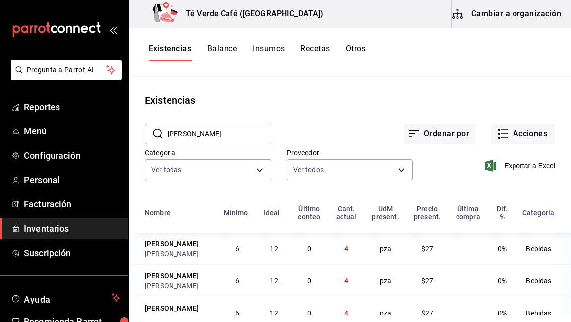
click at [189, 142] on input "felix" at bounding box center [220, 134] width 104 height 20
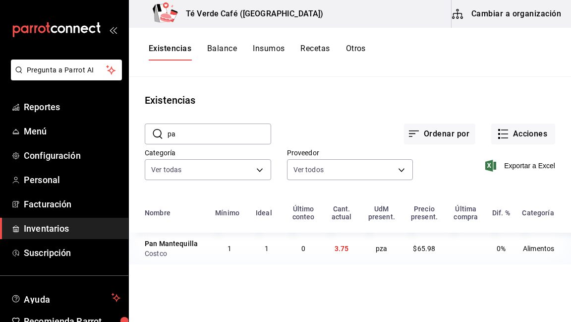
type input "p"
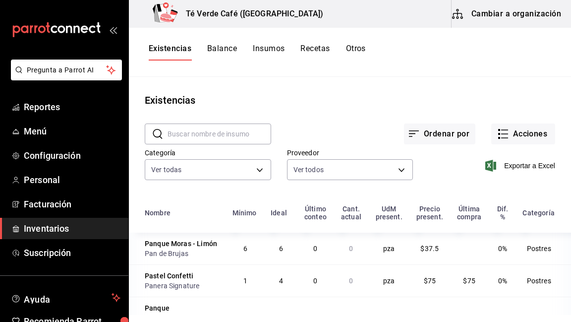
click at [229, 131] on input "text" at bounding box center [220, 134] width 104 height 20
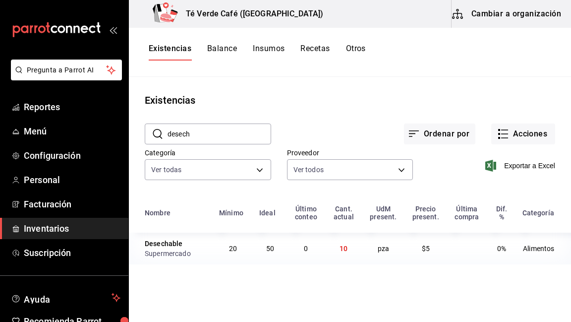
click at [206, 136] on input "desech" at bounding box center [220, 134] width 104 height 20
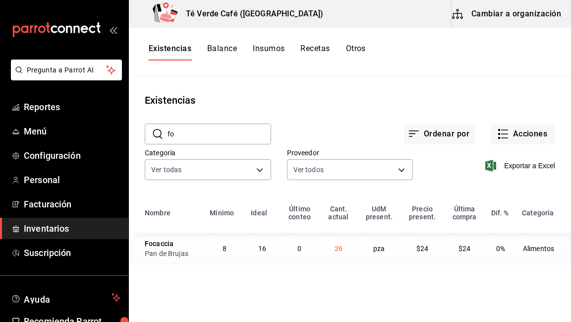
type input "f"
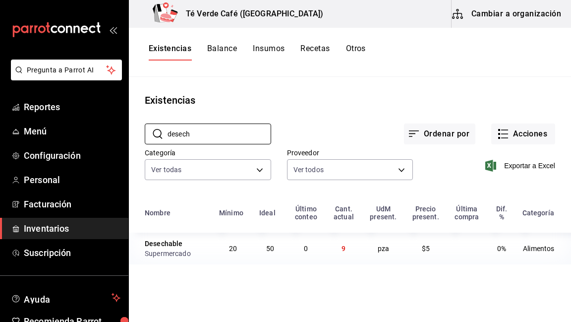
type input "desech"
click at [224, 136] on input "desech" at bounding box center [220, 134] width 104 height 20
click at [30, 111] on span "Reportes" at bounding box center [72, 106] width 97 height 13
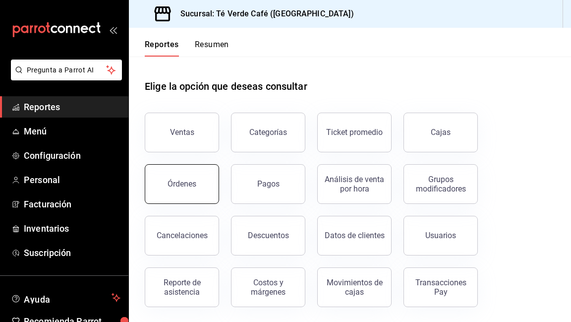
click at [196, 177] on button "Órdenes" at bounding box center [182, 184] width 74 height 40
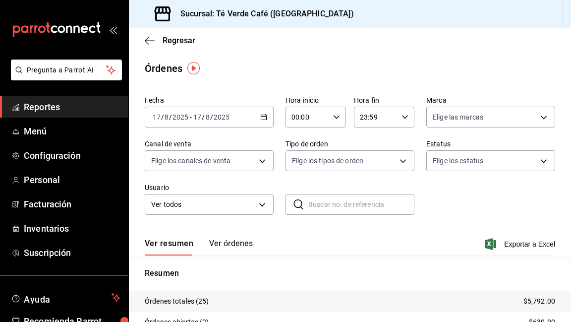
click at [238, 247] on button "Ver órdenes" at bounding box center [231, 246] width 44 height 17
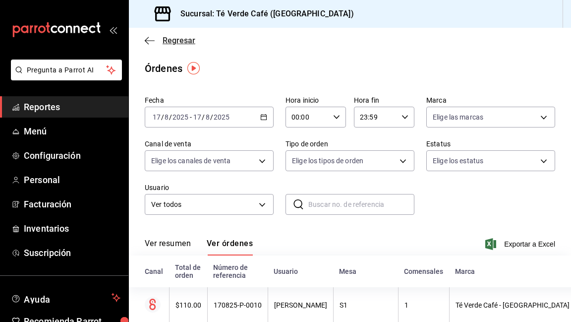
click at [152, 38] on icon "button" at bounding box center [150, 40] width 10 height 9
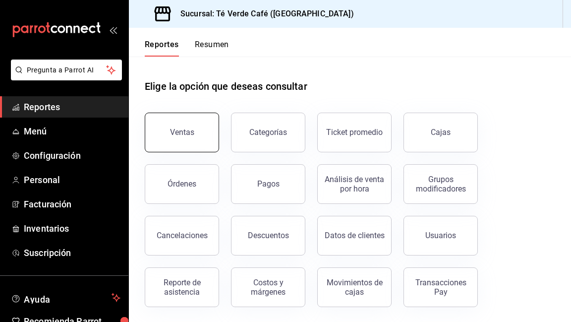
click at [185, 129] on div "Ventas" at bounding box center [182, 131] width 24 height 9
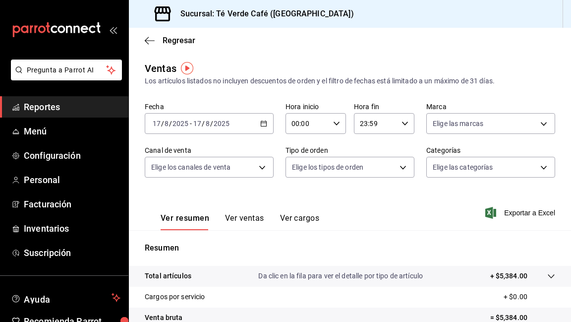
click at [237, 216] on button "Ver ventas" at bounding box center [244, 221] width 39 height 17
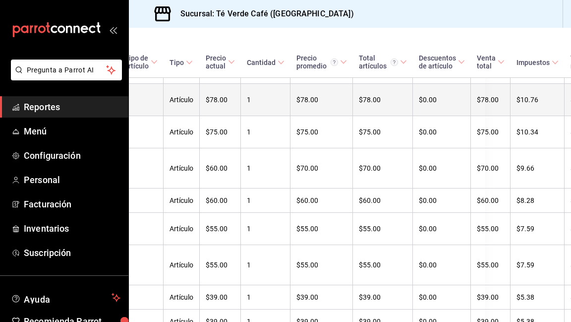
scroll to position [963, 107]
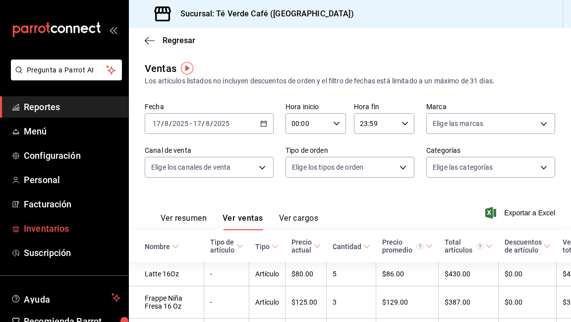
click at [53, 225] on span "Inventarios" at bounding box center [72, 228] width 97 height 13
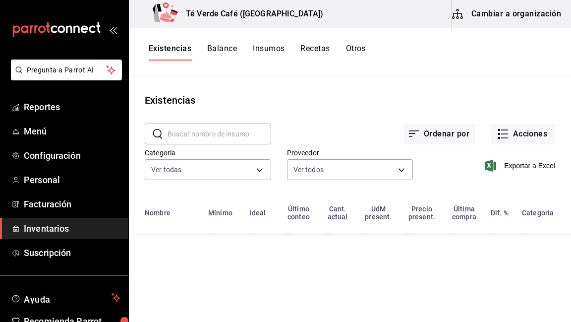
click at [210, 137] on input "text" at bounding box center [220, 134] width 104 height 20
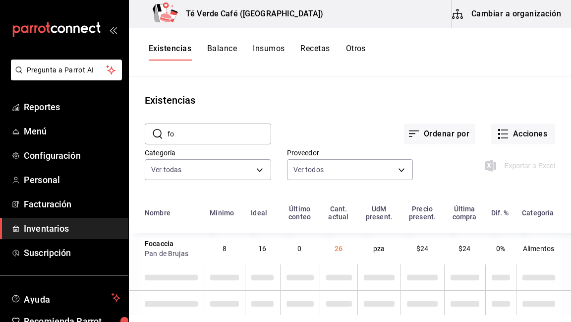
type input "f"
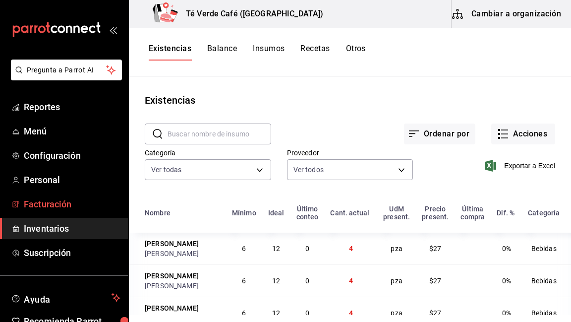
click at [46, 204] on span "Facturación" at bounding box center [72, 203] width 97 height 13
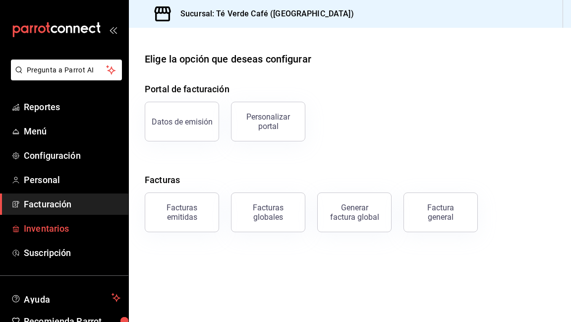
click at [57, 227] on span "Inventarios" at bounding box center [72, 228] width 97 height 13
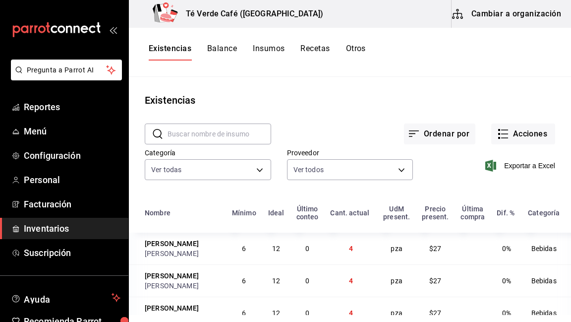
click at [226, 134] on input "text" at bounding box center [220, 134] width 104 height 20
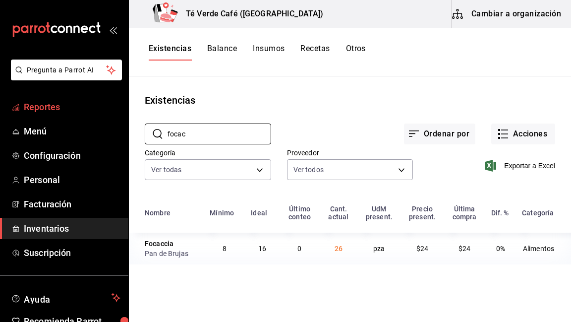
type input "focac"
click at [48, 109] on span "Reportes" at bounding box center [72, 106] width 97 height 13
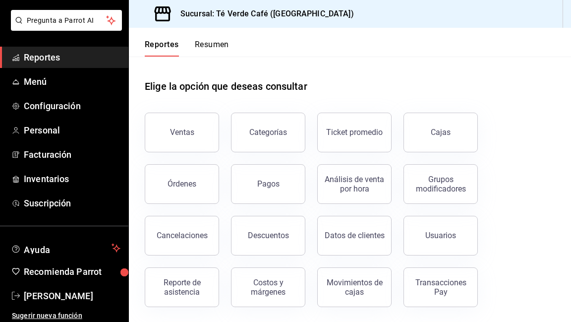
scroll to position [52, 0]
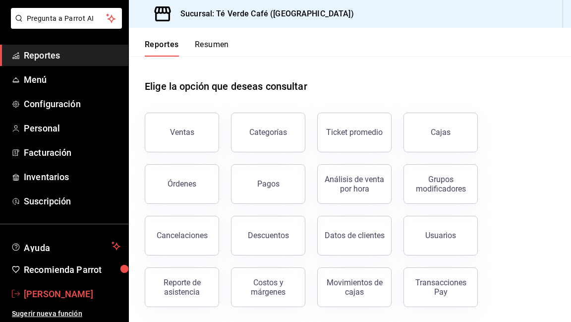
click at [53, 293] on span "[PERSON_NAME]" at bounding box center [72, 293] width 97 height 13
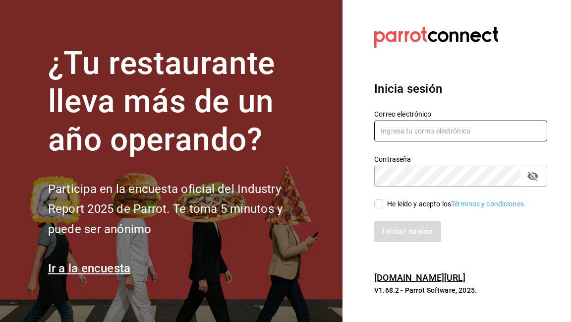
type input "[EMAIL_ADDRESS][DOMAIN_NAME]"
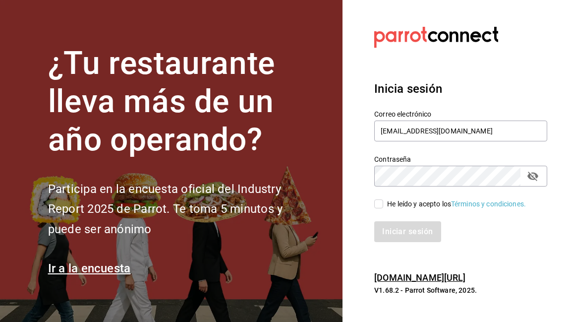
click at [382, 203] on input "He leído y acepto los Términos y condiciones." at bounding box center [378, 203] width 9 height 9
checkbox input "true"
click at [408, 233] on button "Iniciar sesión" at bounding box center [407, 231] width 67 height 21
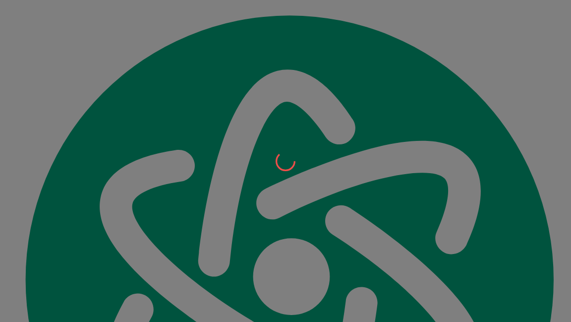
scroll to position [11253, 0]
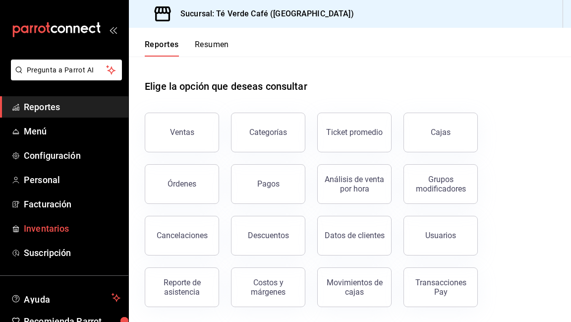
click at [52, 231] on span "Inventarios" at bounding box center [72, 228] width 97 height 13
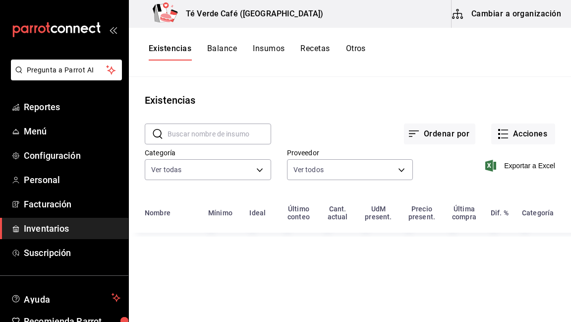
click at [210, 134] on input "text" at bounding box center [220, 134] width 104 height 20
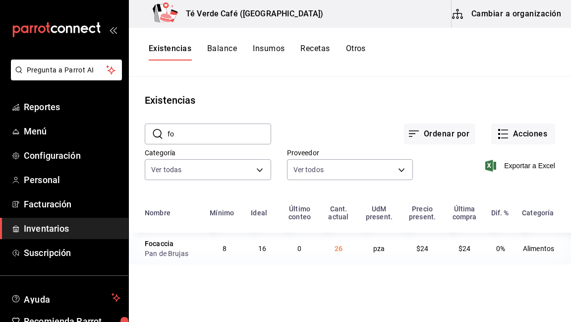
type input "f"
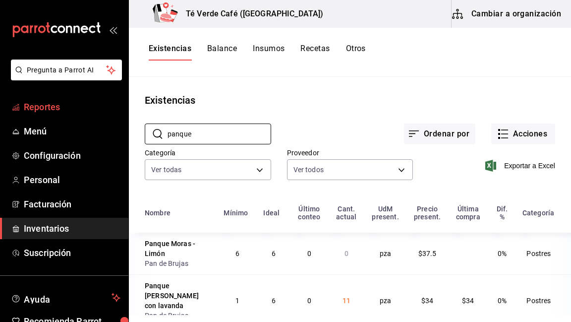
type input "panque"
click at [47, 111] on span "Reportes" at bounding box center [72, 106] width 97 height 13
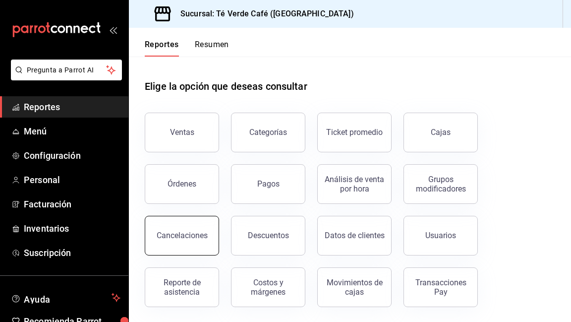
scroll to position [0, 0]
click at [196, 235] on div "Cancelaciones" at bounding box center [182, 234] width 51 height 9
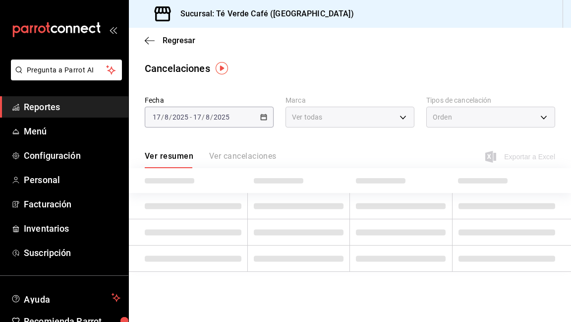
type input "[object Object]"
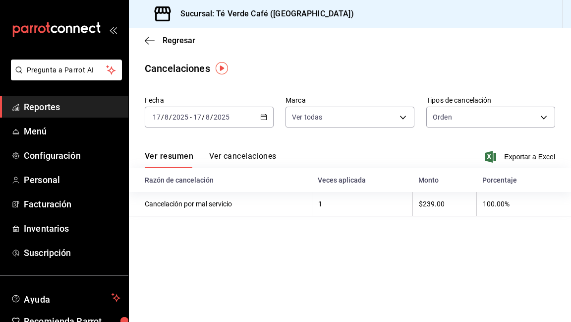
click at [245, 157] on button "Ver cancelaciones" at bounding box center [242, 159] width 67 height 17
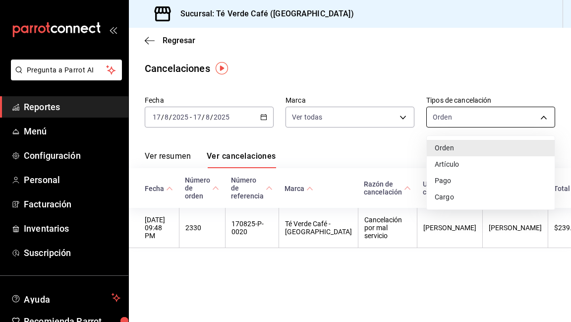
click at [540, 117] on body "Pregunta a Parrot AI Reportes Menú Configuración Personal Facturación Inventari…" at bounding box center [285, 161] width 571 height 322
click at [448, 172] on li "Artículo" at bounding box center [491, 164] width 128 height 16
type input "ORDER_ITEM"
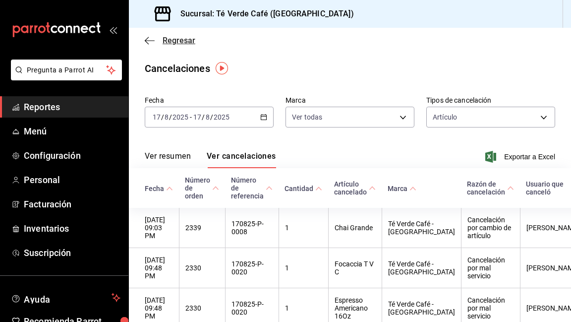
click at [146, 39] on icon "button" at bounding box center [150, 40] width 10 height 9
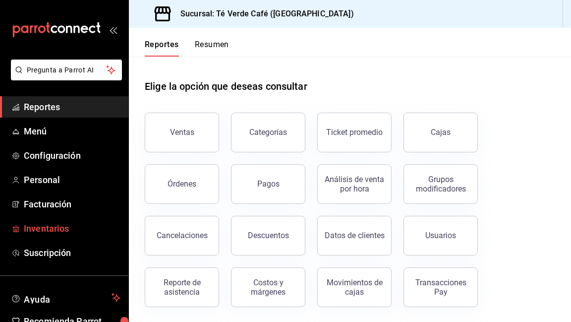
click at [46, 228] on span "Inventarios" at bounding box center [72, 228] width 97 height 13
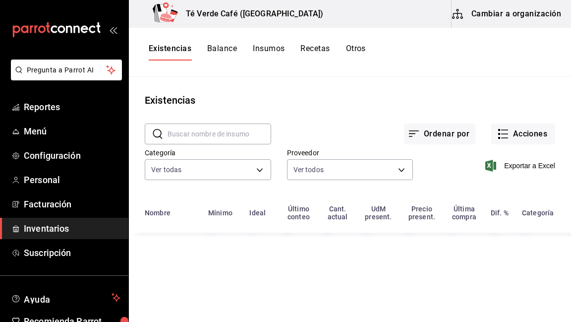
click at [193, 130] on input "text" at bounding box center [220, 134] width 104 height 20
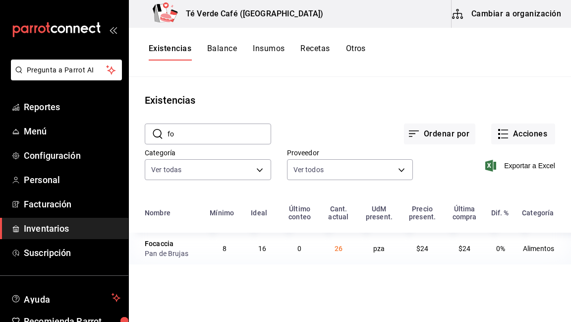
type input "f"
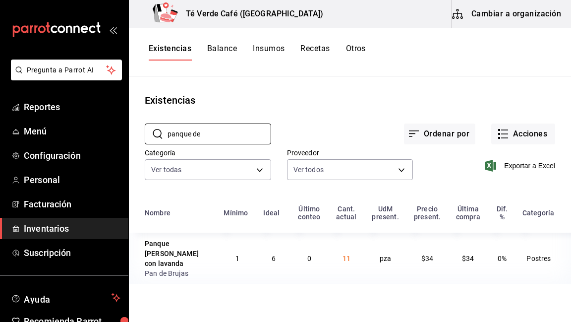
type input "panque de"
click at [360, 48] on button "Otros" at bounding box center [356, 52] width 20 height 17
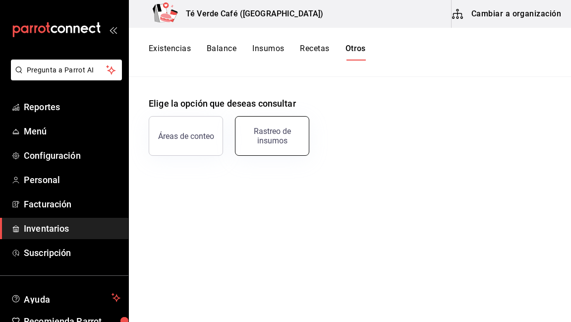
click at [270, 124] on button "Rastreo de insumos" at bounding box center [272, 136] width 74 height 40
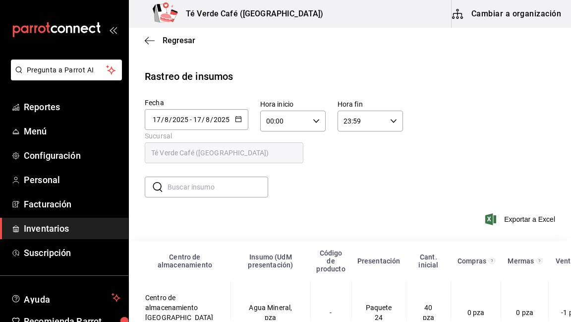
click at [228, 188] on input "text" at bounding box center [218, 187] width 101 height 20
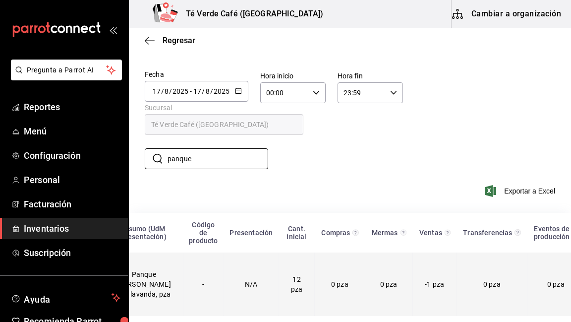
scroll to position [0, 179]
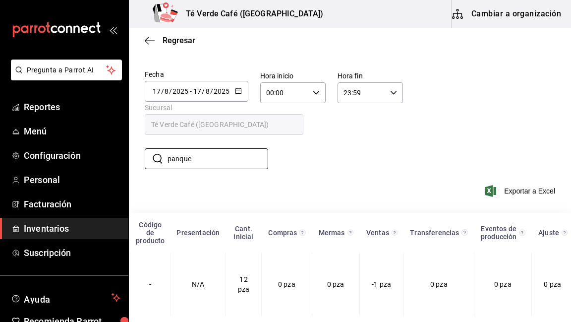
type input "panque"
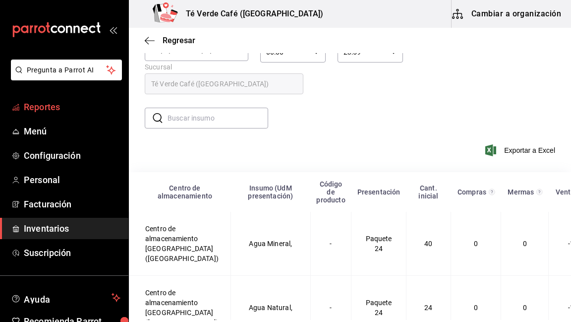
click at [63, 109] on span "Reportes" at bounding box center [72, 106] width 97 height 13
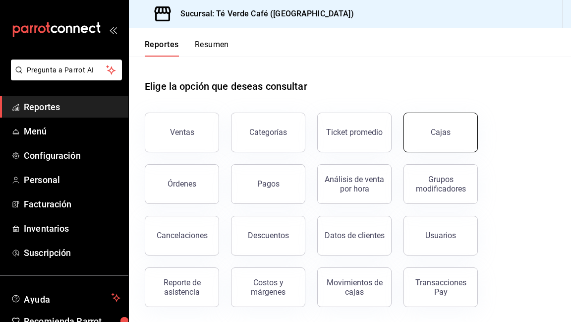
click at [434, 147] on button "Cajas" at bounding box center [441, 133] width 74 height 40
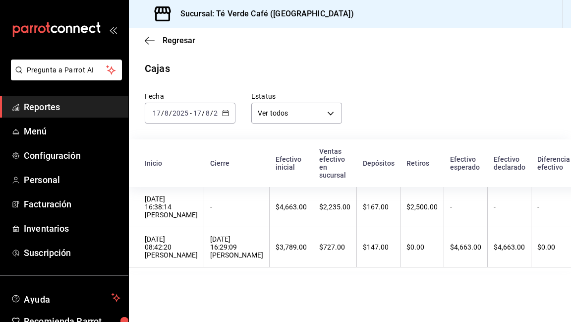
click at [51, 110] on span "Reportes" at bounding box center [72, 106] width 97 height 13
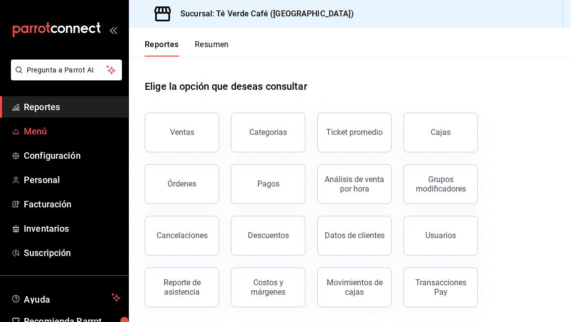
click at [34, 131] on span "Menú" at bounding box center [72, 130] width 97 height 13
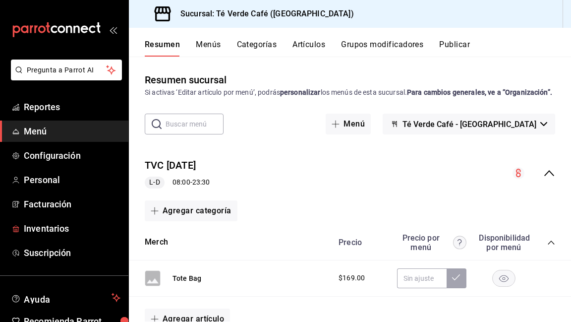
click at [58, 227] on span "Inventarios" at bounding box center [72, 228] width 97 height 13
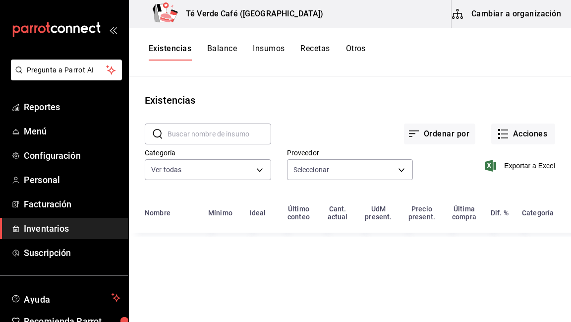
type input "28541e6b-e0ac-441f-9264-785f3d7ca87e,67730c88-5a21-4253-aeb4-54c9f3ea06bb,6402e…"
click at [212, 128] on input "text" at bounding box center [220, 134] width 104 height 20
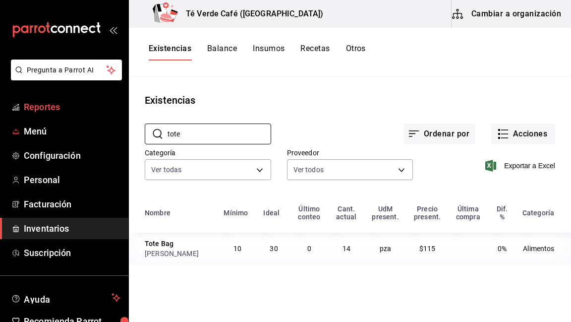
type input "tote"
click at [55, 107] on span "Reportes" at bounding box center [72, 106] width 97 height 13
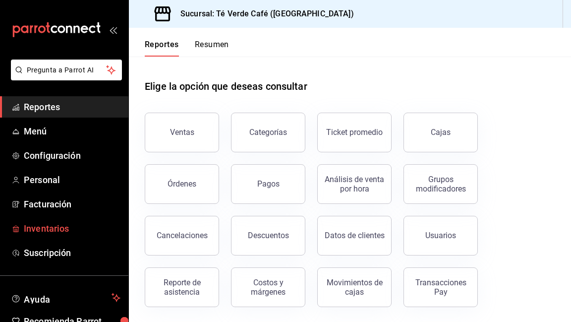
click at [70, 229] on span "Inventarios" at bounding box center [72, 228] width 97 height 13
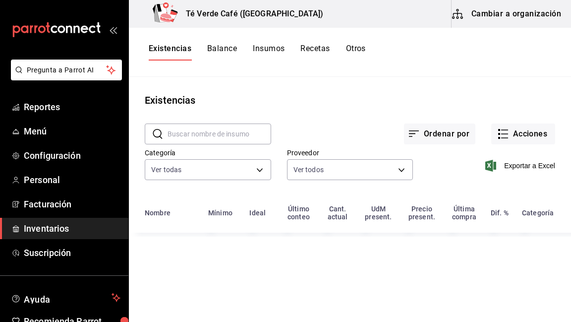
click at [214, 127] on input "text" at bounding box center [220, 134] width 104 height 20
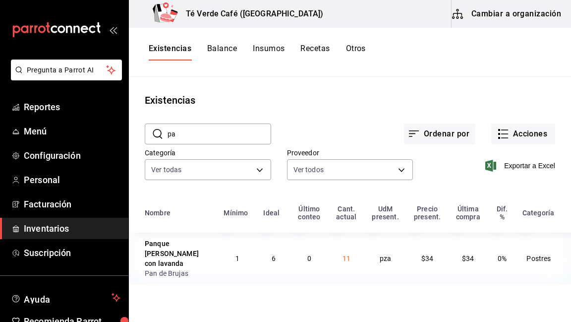
type input "p"
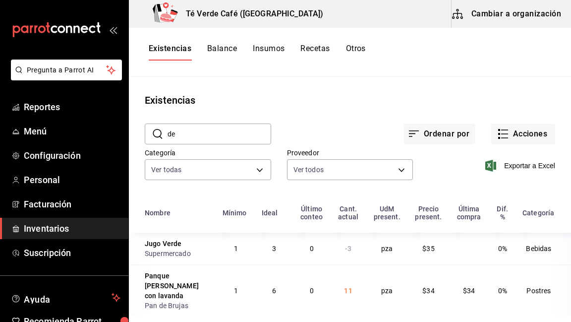
click at [206, 133] on input "de" at bounding box center [220, 134] width 104 height 20
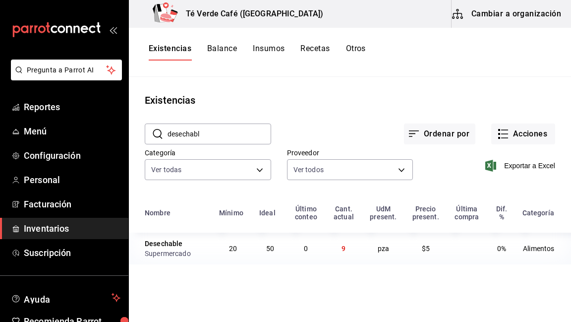
click at [194, 135] on input "desechabl" at bounding box center [220, 134] width 104 height 20
type input "focac"
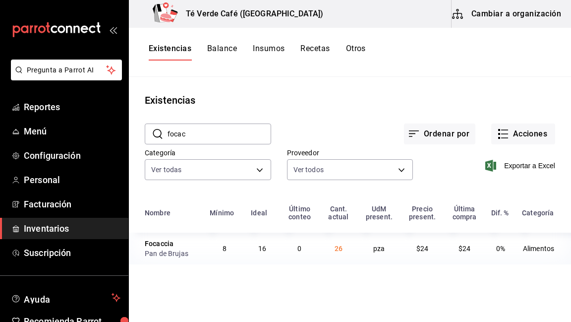
click at [183, 132] on input "focac" at bounding box center [220, 134] width 104 height 20
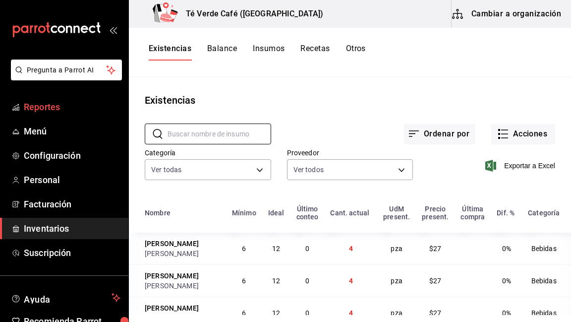
click at [53, 110] on span "Reportes" at bounding box center [72, 106] width 97 height 13
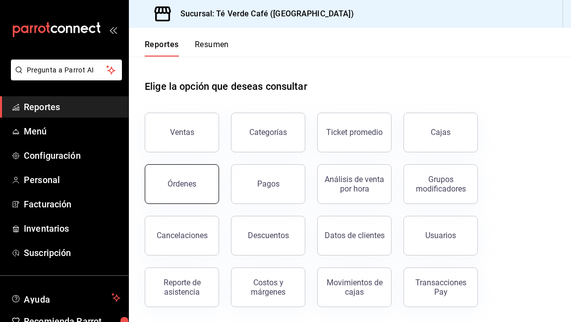
click at [200, 194] on button "Órdenes" at bounding box center [182, 184] width 74 height 40
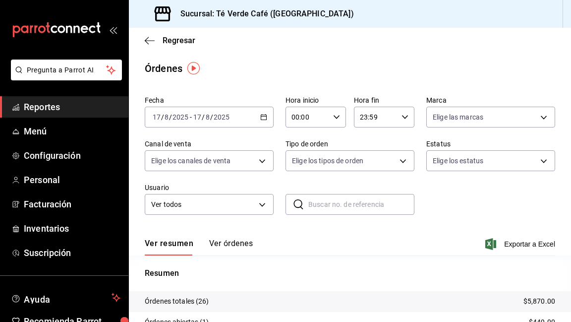
scroll to position [63, 0]
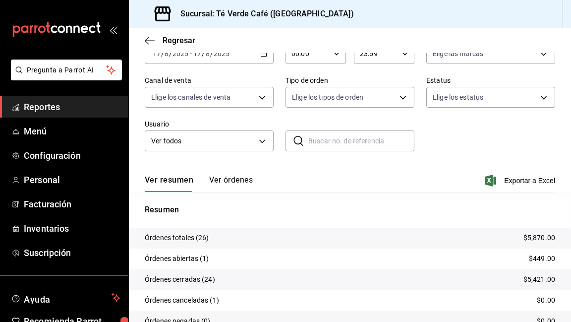
click at [244, 183] on button "Ver órdenes" at bounding box center [231, 183] width 44 height 17
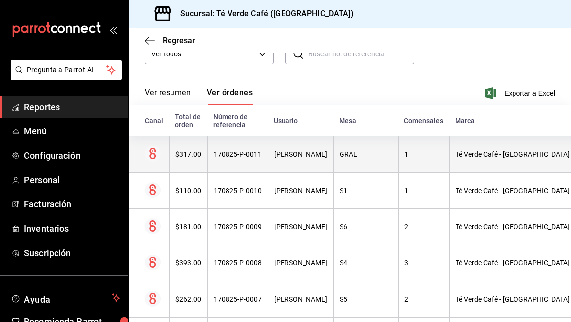
scroll to position [152, 0]
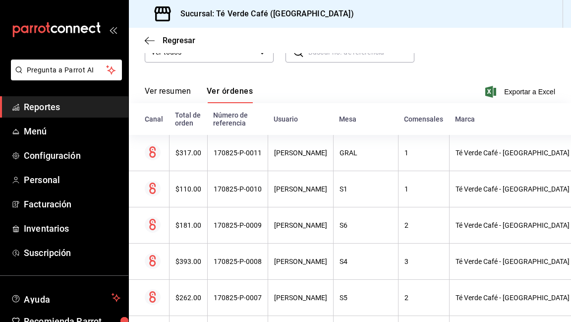
click at [176, 94] on button "Ver resumen" at bounding box center [168, 94] width 46 height 17
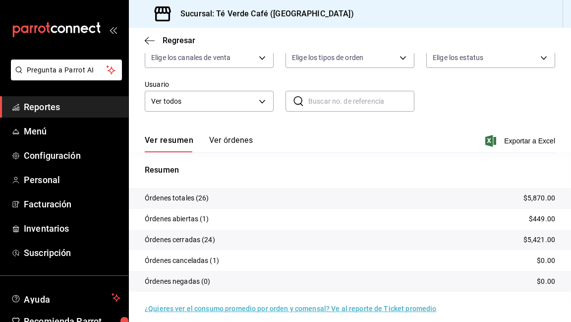
scroll to position [111, 0]
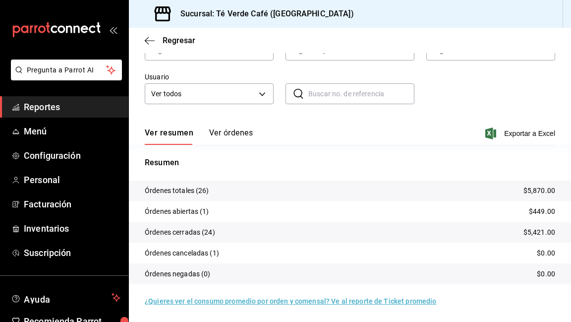
click at [233, 132] on button "Ver órdenes" at bounding box center [231, 136] width 44 height 17
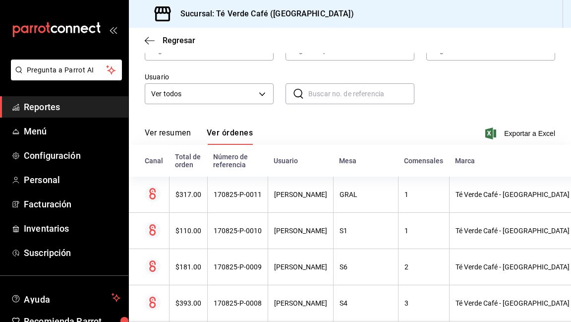
scroll to position [77, 0]
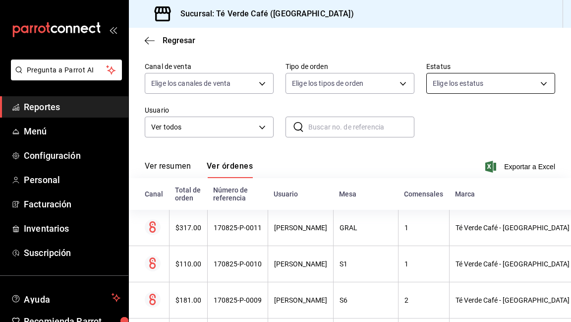
click at [545, 81] on body "Pregunta a Parrot AI Reportes Menú Configuración Personal Facturación Inventari…" at bounding box center [285, 161] width 571 height 322
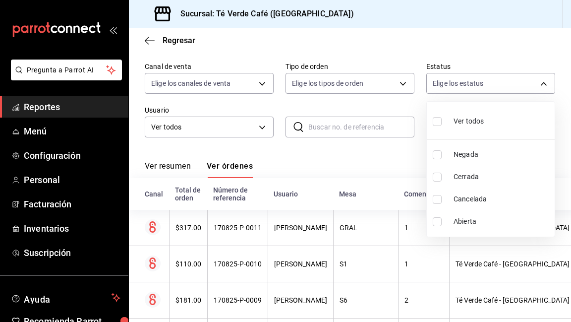
click at [455, 219] on span "Abierta" at bounding box center [502, 221] width 97 height 10
type input "OPEN"
checkbox input "true"
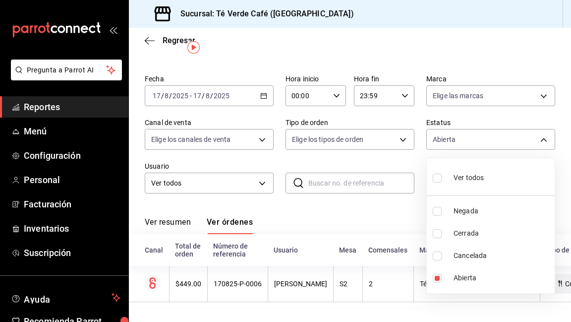
scroll to position [21, 0]
click at [371, 212] on div at bounding box center [285, 161] width 571 height 322
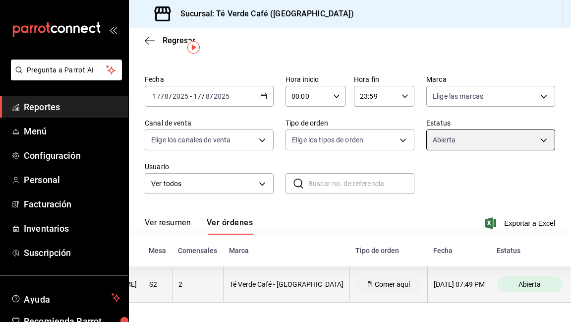
scroll to position [0, 0]
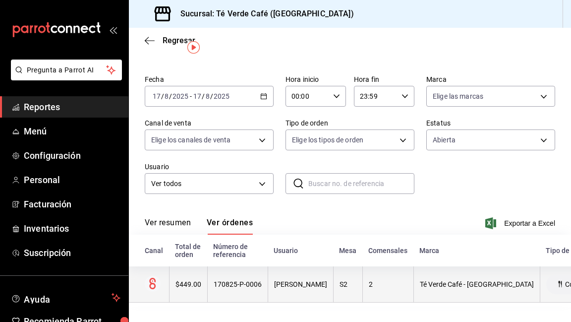
click at [193, 287] on div "$449.00" at bounding box center [189, 284] width 26 height 8
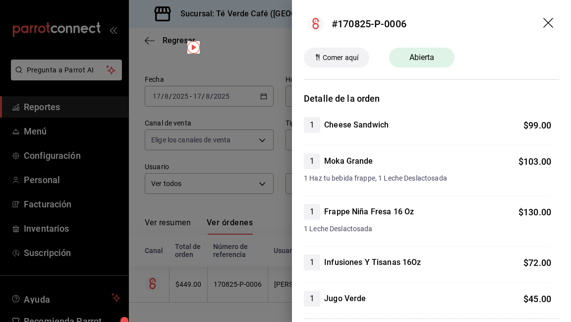
click at [551, 21] on icon "drag" at bounding box center [549, 24] width 12 height 12
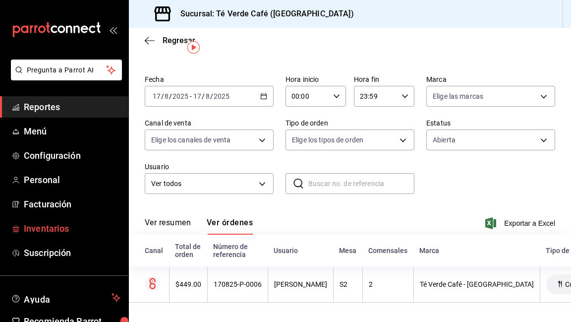
click at [64, 225] on span "Inventarios" at bounding box center [72, 228] width 97 height 13
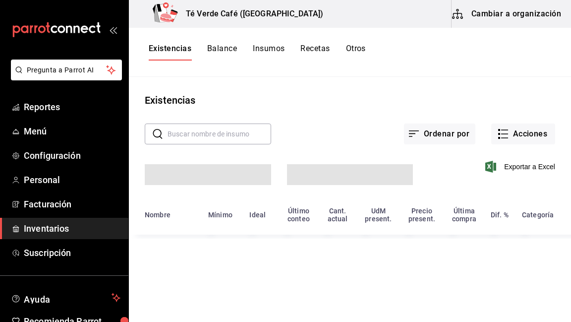
click at [201, 139] on input "text" at bounding box center [220, 134] width 104 height 20
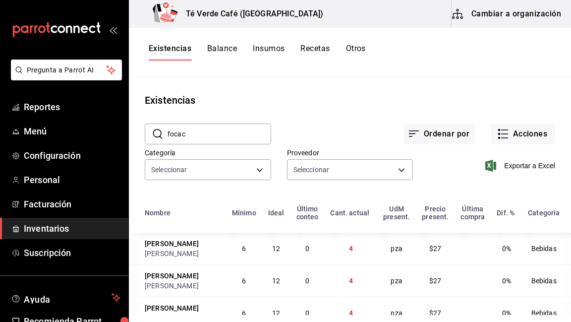
type input "focacc"
type input "162c3b5a-05ee-40a0-bf79-f86174f4b51c,009ec724-9d52-49cd-bc9f-a29681722a6c,a9dab…"
type input "28541e6b-e0ac-441f-9264-785f3d7ca87e,67730c88-5a21-4253-aeb4-54c9f3ea06bb,6402e…"
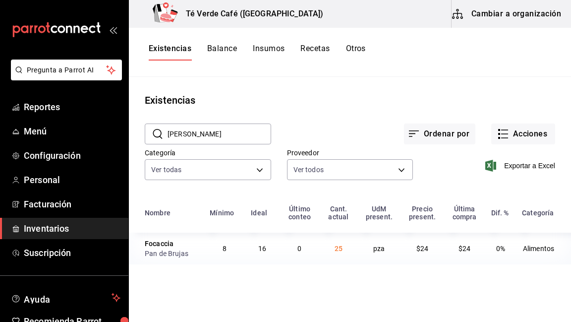
click at [193, 138] on input "focacc" at bounding box center [220, 134] width 104 height 20
type textarea "focacc"
click at [193, 138] on input "focacc" at bounding box center [220, 134] width 104 height 20
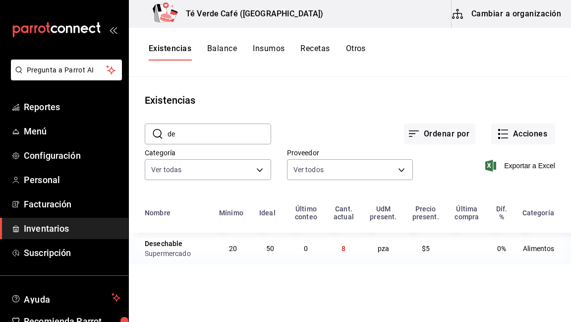
type input "d"
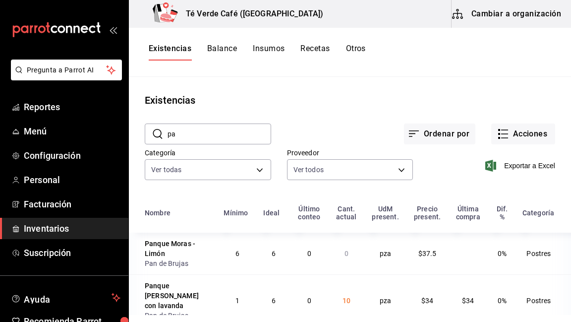
type input "p"
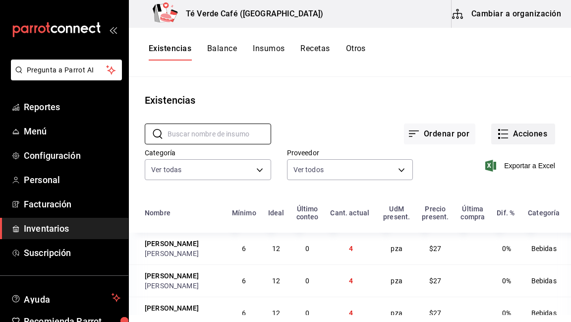
click at [535, 133] on button "Acciones" at bounding box center [523, 133] width 64 height 21
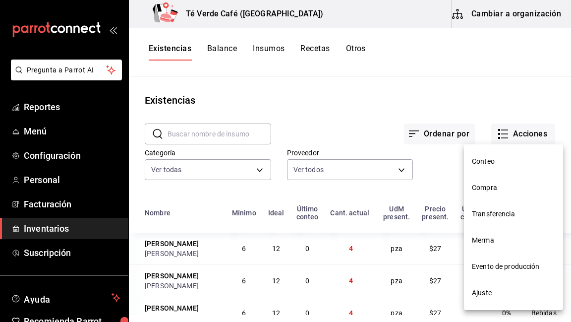
click at [483, 292] on span "Ajuste" at bounding box center [513, 293] width 83 height 10
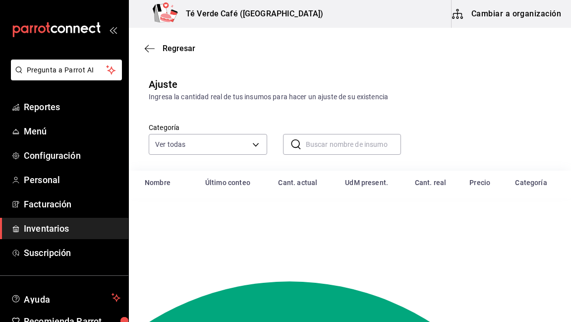
click at [319, 140] on input "text" at bounding box center [354, 144] width 96 height 20
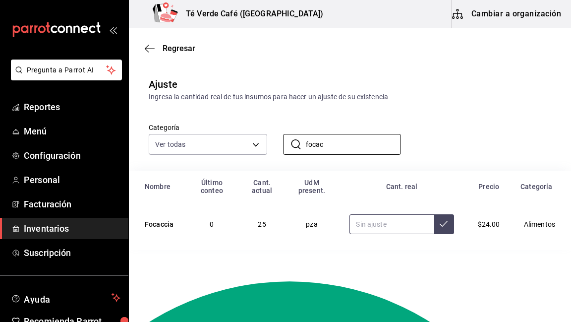
type input "focac"
click at [410, 229] on input "text" at bounding box center [392, 224] width 84 height 20
type input "26.00"
click at [440, 228] on button at bounding box center [444, 224] width 20 height 20
click at [321, 146] on input "focac" at bounding box center [354, 144] width 96 height 20
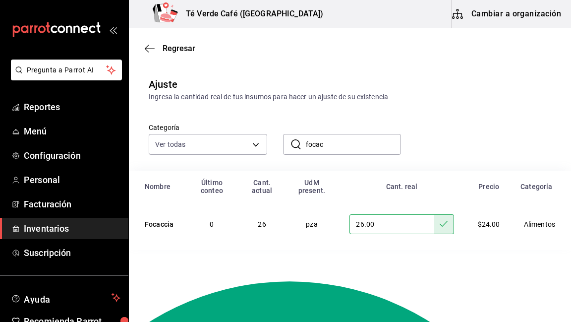
click at [321, 146] on input "focac" at bounding box center [354, 144] width 96 height 20
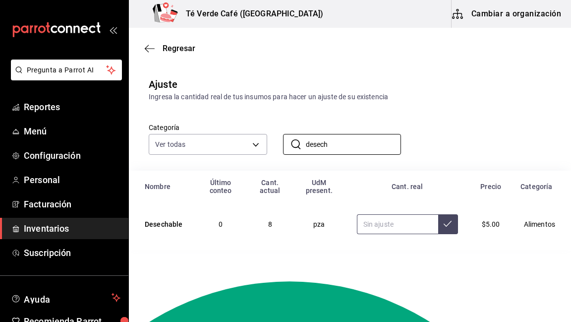
type input "desech"
click at [401, 228] on input "text" at bounding box center [397, 224] width 81 height 20
type input "9.00"
click at [448, 228] on button at bounding box center [448, 224] width 20 height 20
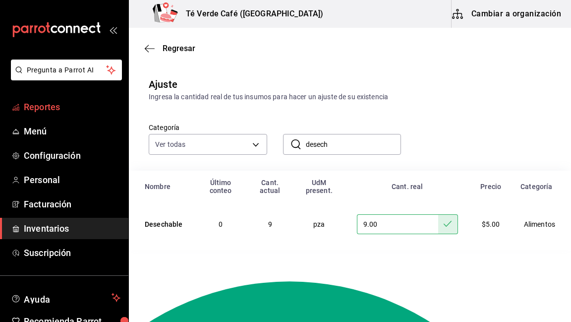
click at [55, 110] on span "Reportes" at bounding box center [72, 106] width 97 height 13
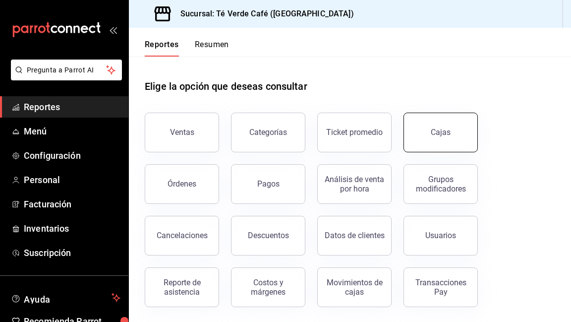
click at [436, 122] on button "Cajas" at bounding box center [441, 133] width 74 height 40
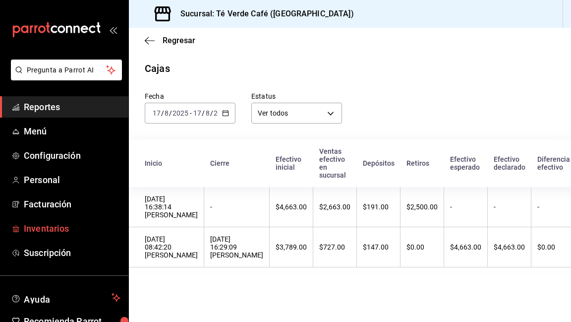
click at [59, 231] on span "Inventarios" at bounding box center [72, 228] width 97 height 13
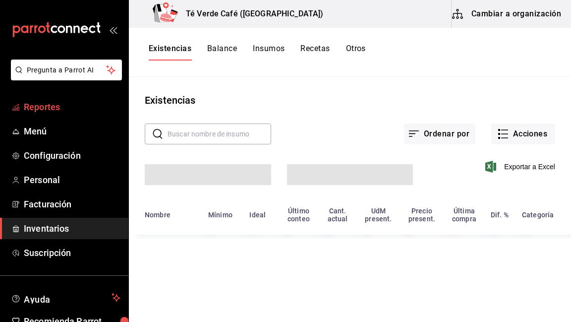
click at [49, 111] on span "Reportes" at bounding box center [72, 106] width 97 height 13
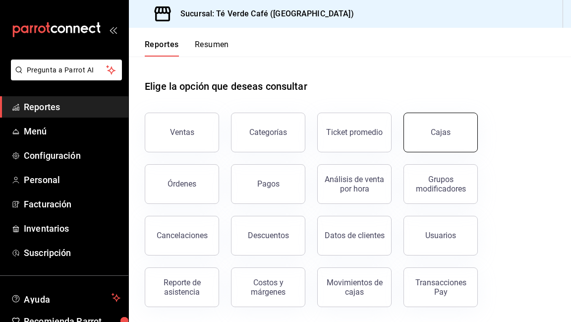
click at [432, 140] on button "Cajas" at bounding box center [441, 133] width 74 height 40
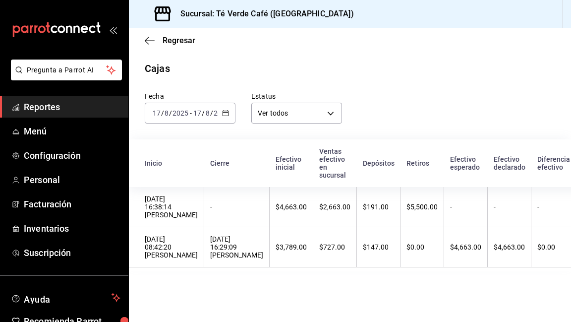
click at [57, 111] on span "Reportes" at bounding box center [72, 106] width 97 height 13
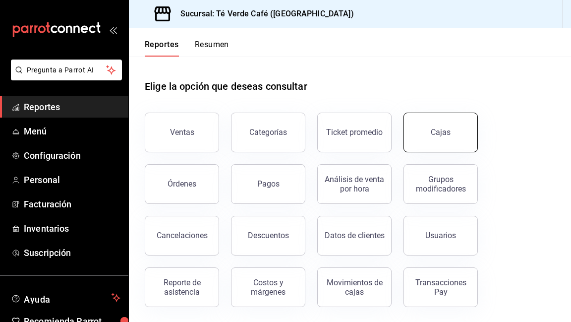
click at [440, 142] on button "Cajas" at bounding box center [441, 133] width 74 height 40
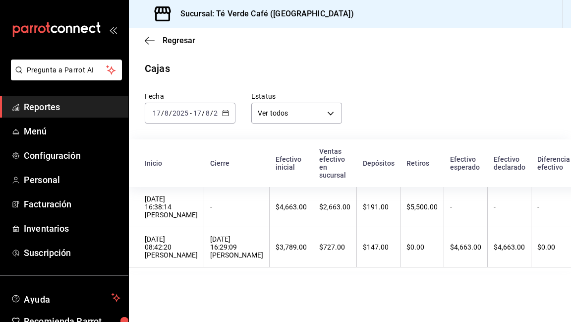
scroll to position [0, 28]
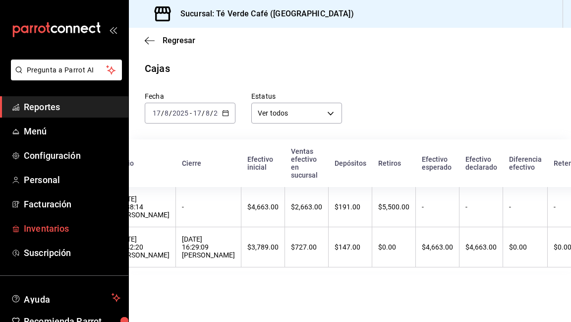
click at [58, 228] on span "Inventarios" at bounding box center [72, 228] width 97 height 13
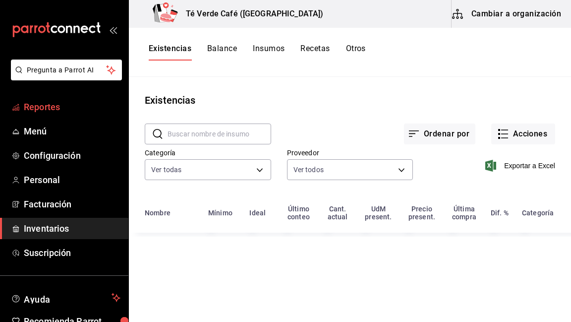
click at [56, 108] on span "Reportes" at bounding box center [72, 106] width 97 height 13
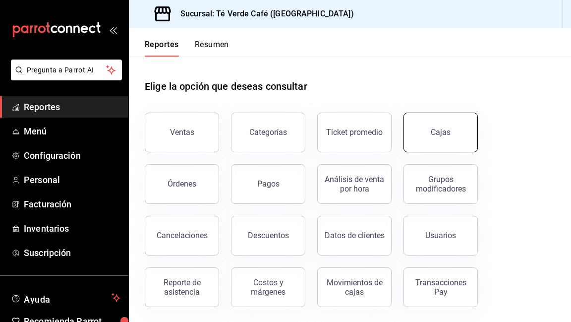
click at [447, 145] on button "Cajas" at bounding box center [441, 133] width 74 height 40
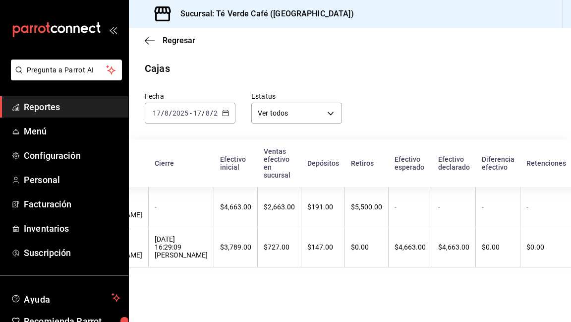
scroll to position [0, 57]
click at [48, 137] on span "Menú" at bounding box center [72, 130] width 97 height 13
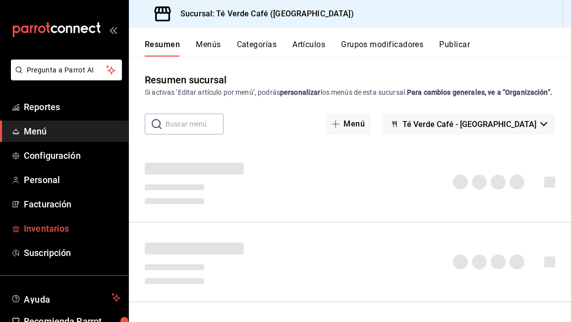
click at [48, 230] on span "Inventarios" at bounding box center [72, 228] width 97 height 13
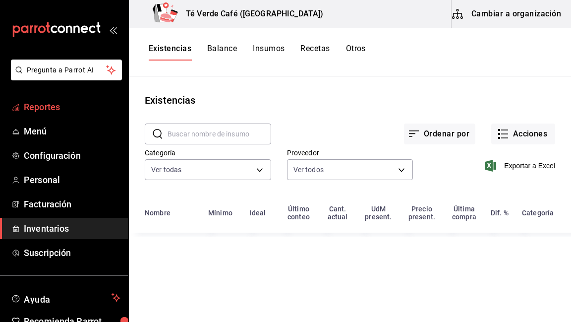
click at [59, 113] on span "Reportes" at bounding box center [72, 106] width 97 height 13
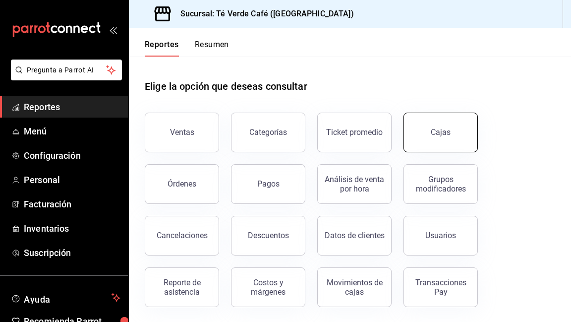
click at [437, 139] on button "Cajas" at bounding box center [441, 133] width 74 height 40
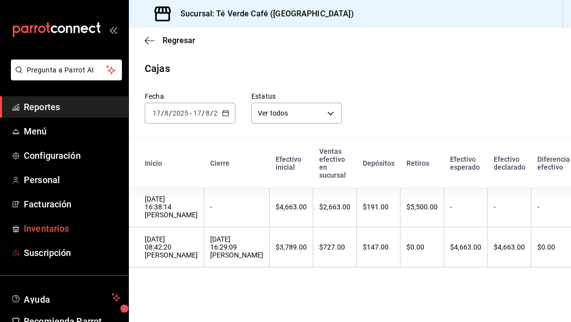
scroll to position [52, 0]
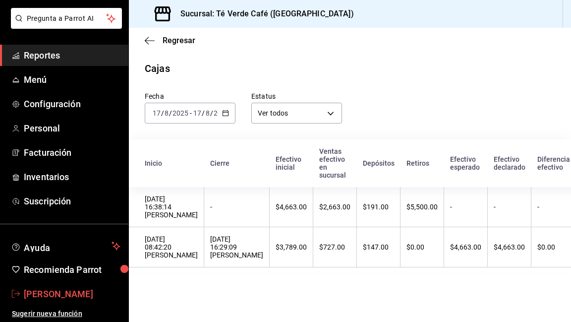
click at [59, 293] on span "[PERSON_NAME]" at bounding box center [72, 293] width 97 height 13
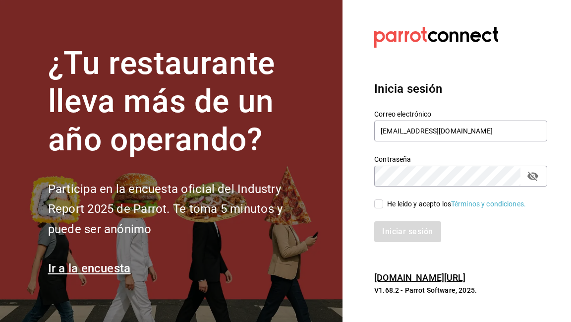
click at [379, 202] on input "He leído y acepto los Términos y condiciones." at bounding box center [378, 203] width 9 height 9
checkbox input "true"
click at [403, 234] on button "Iniciar sesión" at bounding box center [407, 231] width 67 height 21
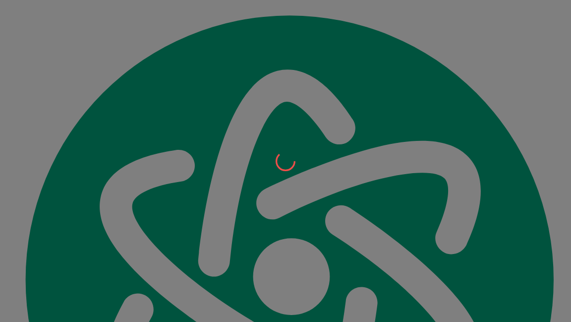
scroll to position [11253, 0]
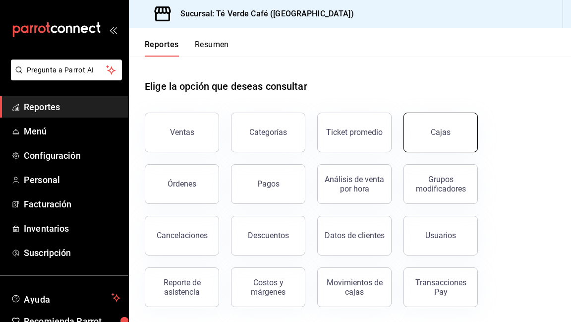
click at [448, 135] on div "Cajas" at bounding box center [441, 131] width 20 height 9
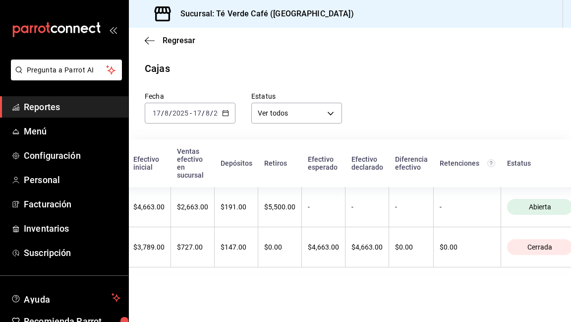
scroll to position [0, 162]
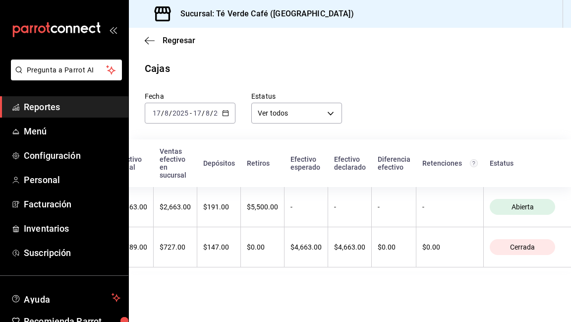
click at [54, 110] on span "Reportes" at bounding box center [72, 106] width 97 height 13
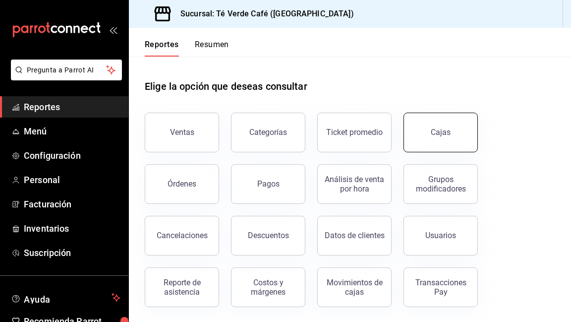
click at [414, 132] on button "Cajas" at bounding box center [441, 133] width 74 height 40
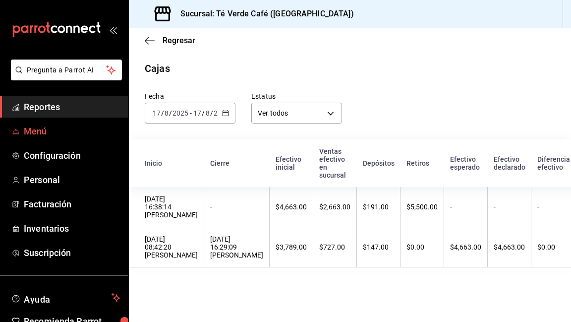
click at [28, 132] on span "Menú" at bounding box center [72, 130] width 97 height 13
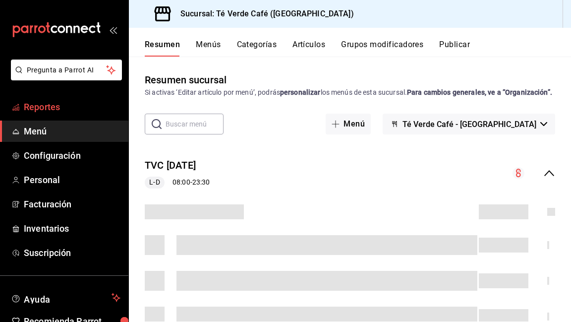
click at [45, 113] on span "Reportes" at bounding box center [72, 106] width 97 height 13
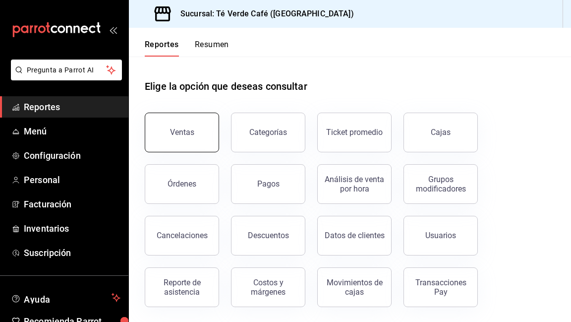
click at [187, 128] on div "Ventas" at bounding box center [182, 131] width 24 height 9
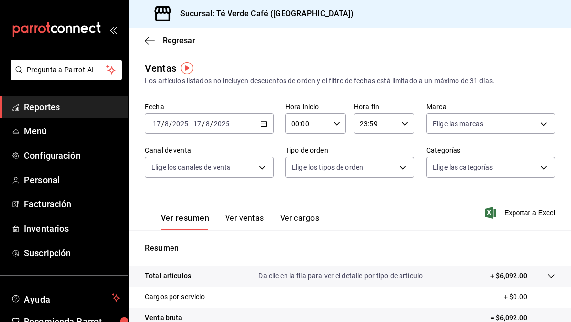
click at [266, 123] on icon "button" at bounding box center [263, 123] width 7 height 7
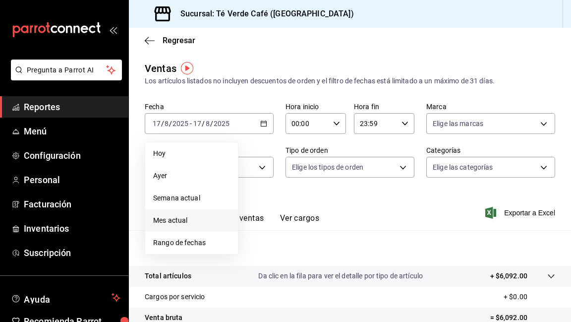
click at [177, 228] on li "Mes actual" at bounding box center [191, 220] width 93 height 22
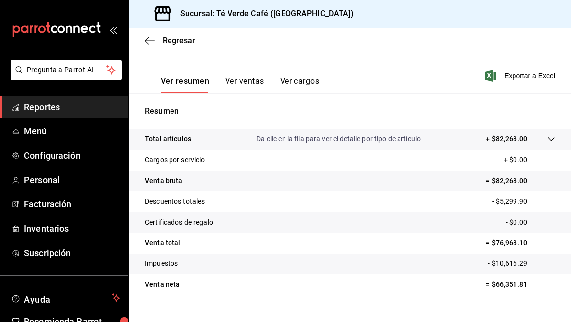
scroll to position [153, 0]
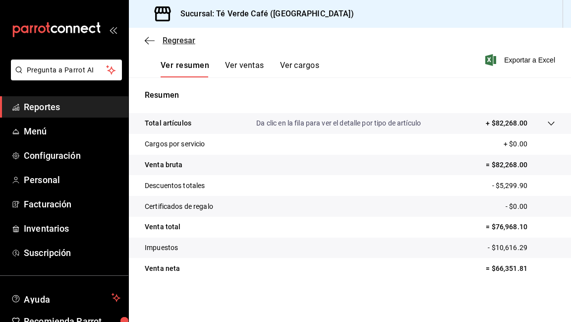
click at [154, 40] on icon "button" at bounding box center [150, 40] width 10 height 0
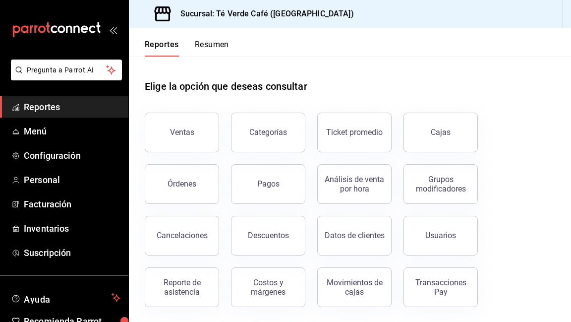
click at [219, 49] on button "Resumen" at bounding box center [212, 48] width 34 height 17
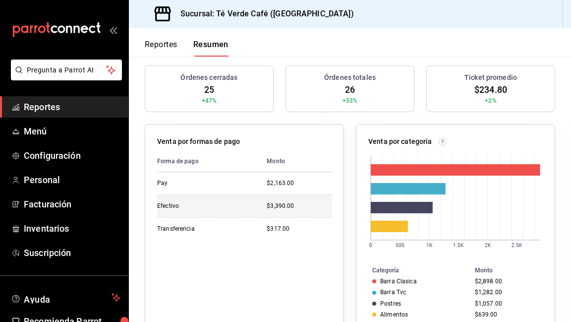
scroll to position [233, 0]
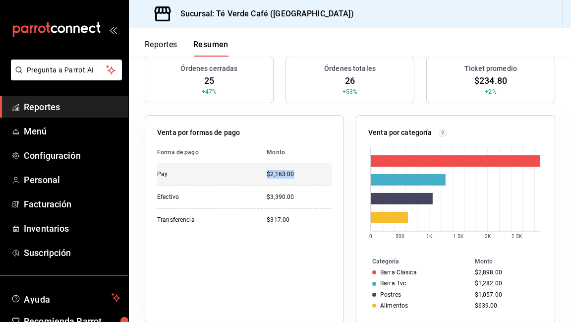
drag, startPoint x: 302, startPoint y: 169, endPoint x: 265, endPoint y: 168, distance: 37.2
type textarea "$2,163.00"
click at [265, 168] on td "$2,163.00" at bounding box center [295, 174] width 73 height 22
copy div "$2,163.00"
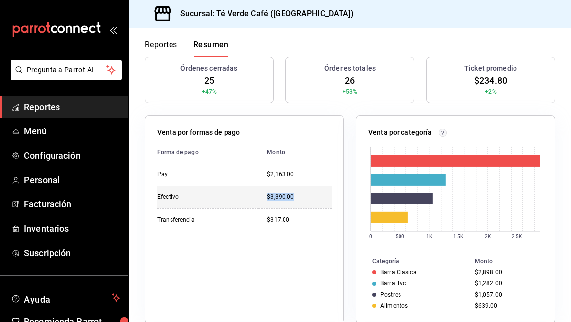
drag, startPoint x: 296, startPoint y: 190, endPoint x: 267, endPoint y: 190, distance: 28.8
click at [267, 193] on div "$3,390.00" at bounding box center [299, 197] width 65 height 8
copy div "$3,390.00"
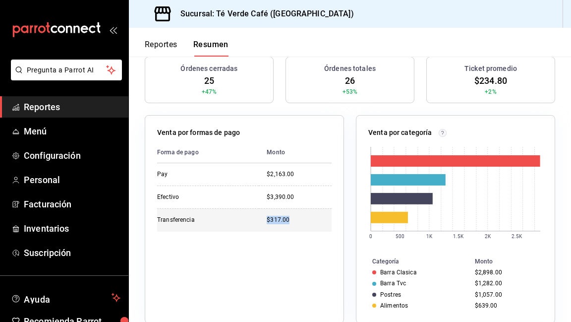
drag, startPoint x: 290, startPoint y: 216, endPoint x: 267, endPoint y: 215, distance: 23.3
click at [267, 215] on td "$317.00" at bounding box center [295, 219] width 73 height 23
copy div "$317.00"
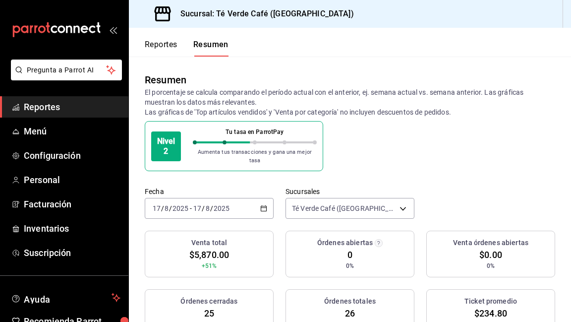
click at [261, 206] on \(Stroke\) "button" at bounding box center [264, 208] width 6 height 5
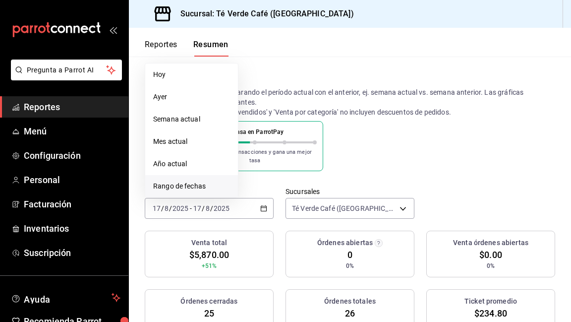
click at [199, 181] on span "Rango de fechas" at bounding box center [191, 186] width 77 height 10
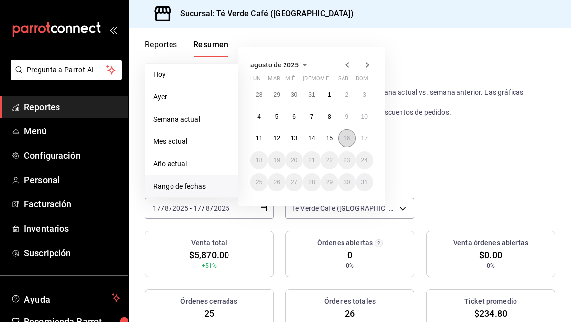
click at [341, 134] on button "16" at bounding box center [346, 138] width 17 height 18
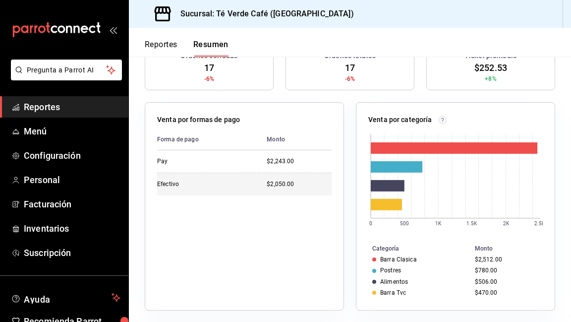
scroll to position [249, 0]
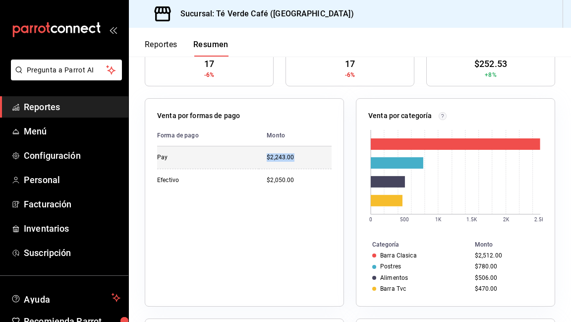
drag, startPoint x: 296, startPoint y: 151, endPoint x: 267, endPoint y: 151, distance: 28.8
click at [267, 153] on div "$2,243.00" at bounding box center [299, 157] width 65 height 8
copy div "$2,243.00"
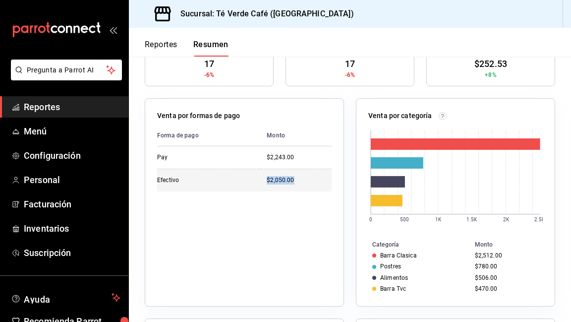
drag, startPoint x: 299, startPoint y: 174, endPoint x: 268, endPoint y: 173, distance: 31.7
click at [268, 176] on div "$2,050.00" at bounding box center [299, 180] width 65 height 8
copy div "$2,050.00"
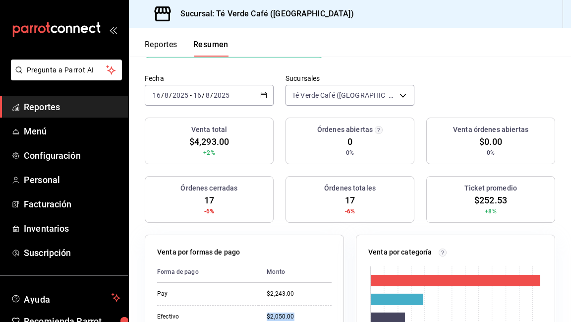
scroll to position [97, 0]
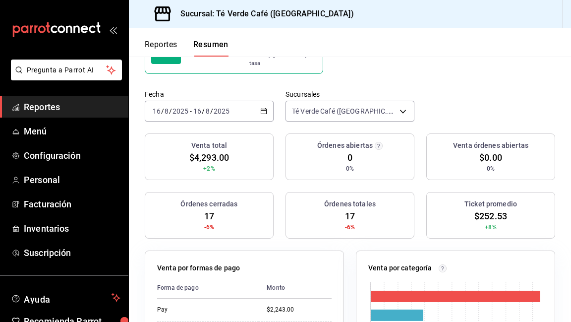
click at [261, 108] on icon "button" at bounding box center [263, 111] width 7 height 7
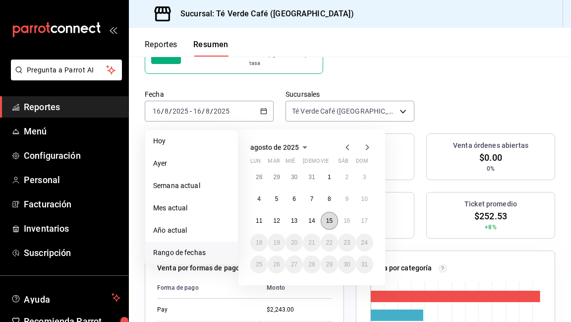
click at [329, 212] on button "15" at bounding box center [329, 221] width 17 height 18
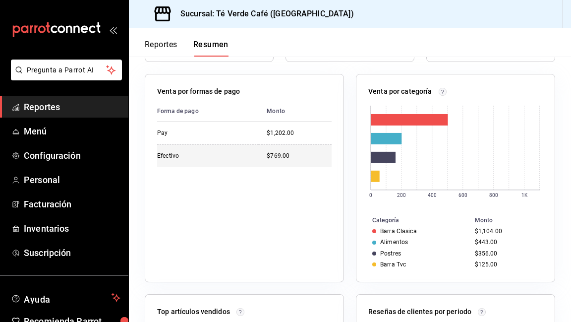
scroll to position [284, 0]
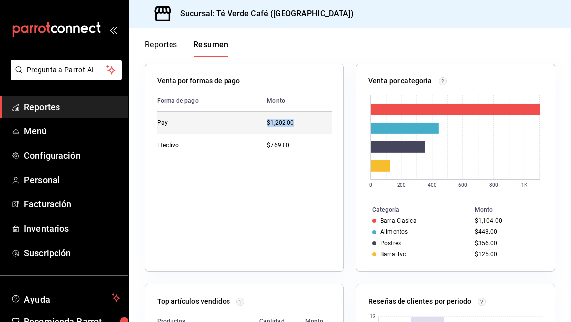
drag, startPoint x: 298, startPoint y: 118, endPoint x: 267, endPoint y: 118, distance: 31.7
click at [267, 119] on div "$1,202.00" at bounding box center [299, 123] width 65 height 8
copy div "$1,202.00"
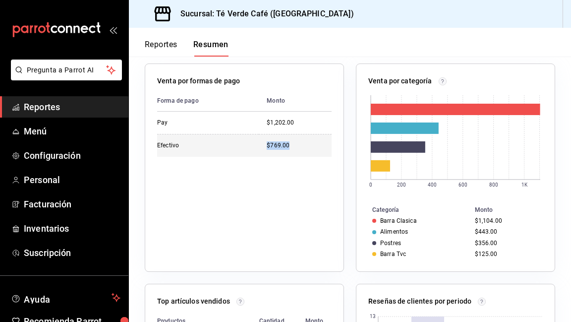
drag, startPoint x: 295, startPoint y: 138, endPoint x: 266, endPoint y: 138, distance: 28.8
click at [266, 138] on td "$769.00" at bounding box center [295, 145] width 73 height 23
copy div "$769.00"
click at [155, 50] on button "Reportes" at bounding box center [161, 48] width 33 height 17
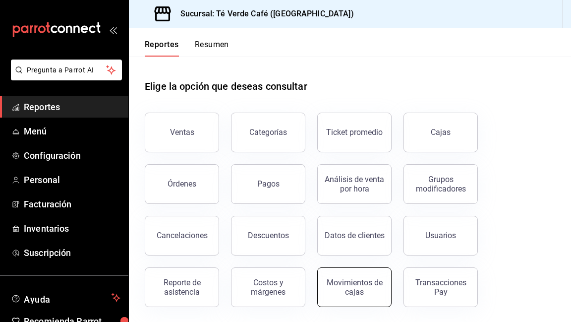
click at [351, 281] on div "Movimientos de cajas" at bounding box center [354, 287] width 61 height 19
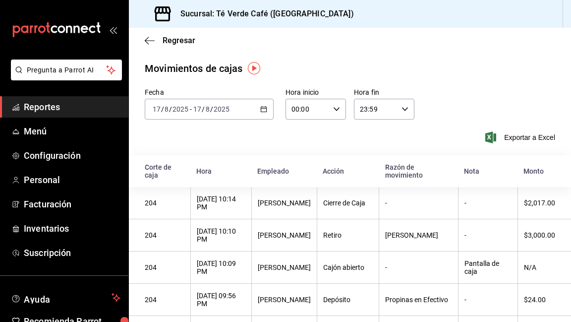
click at [263, 109] on icon "button" at bounding box center [263, 109] width 7 height 7
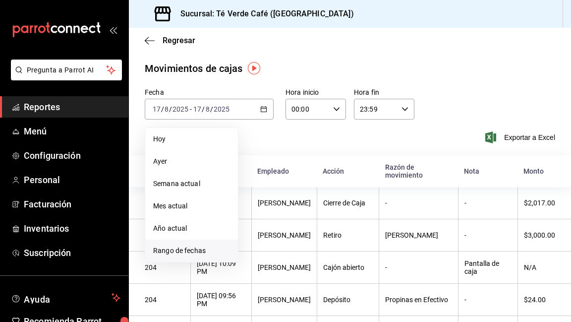
click at [199, 251] on span "Rango de fechas" at bounding box center [191, 250] width 77 height 10
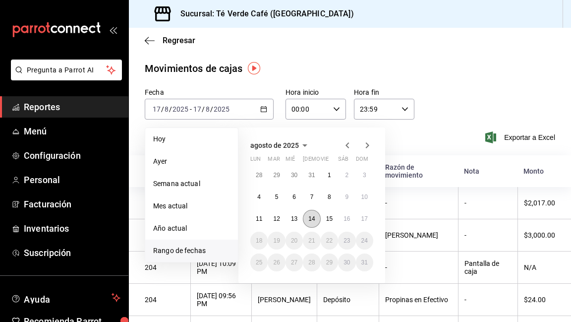
click at [308, 218] on abbr "14" at bounding box center [311, 218] width 6 height 7
click at [361, 215] on abbr "17" at bounding box center [364, 218] width 6 height 7
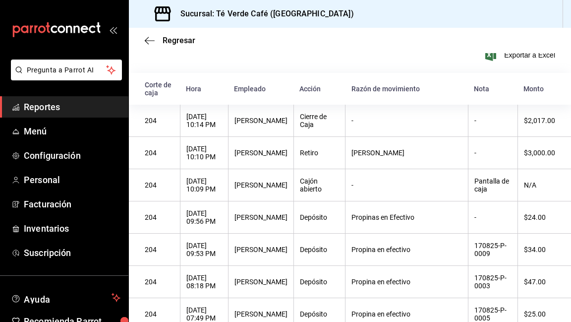
scroll to position [88, 0]
